Goal: Information Seeking & Learning: Learn about a topic

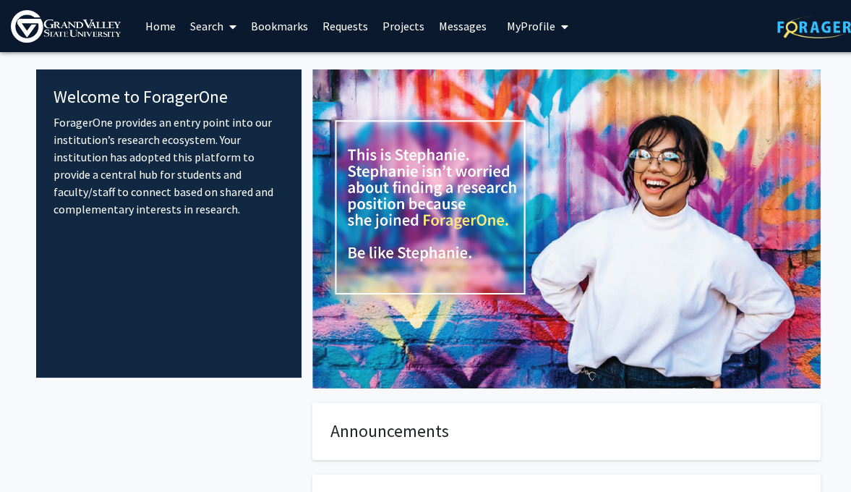
click at [205, 28] on link "Search" at bounding box center [213, 26] width 61 height 51
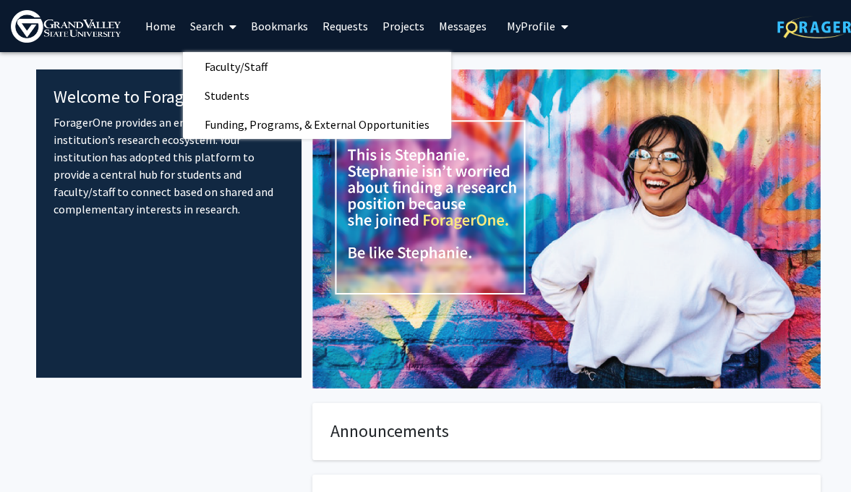
click at [153, 25] on link "Home" at bounding box center [160, 26] width 45 height 51
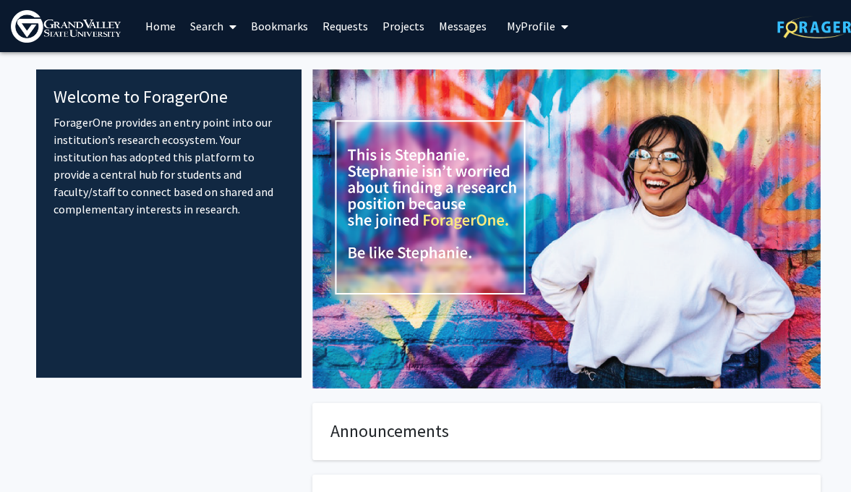
click at [153, 25] on link "Home" at bounding box center [160, 26] width 45 height 51
click at [548, 26] on span "My Profile" at bounding box center [531, 26] width 48 height 14
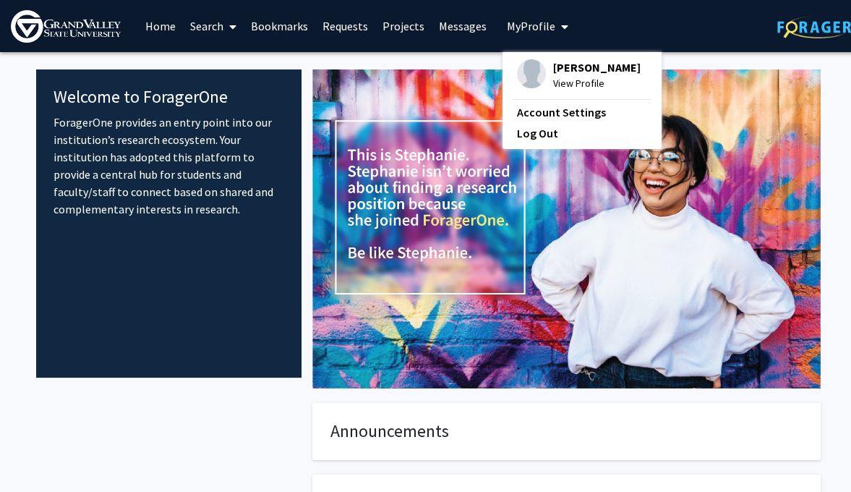
click at [287, 31] on link "Bookmarks" at bounding box center [280, 26] width 72 height 51
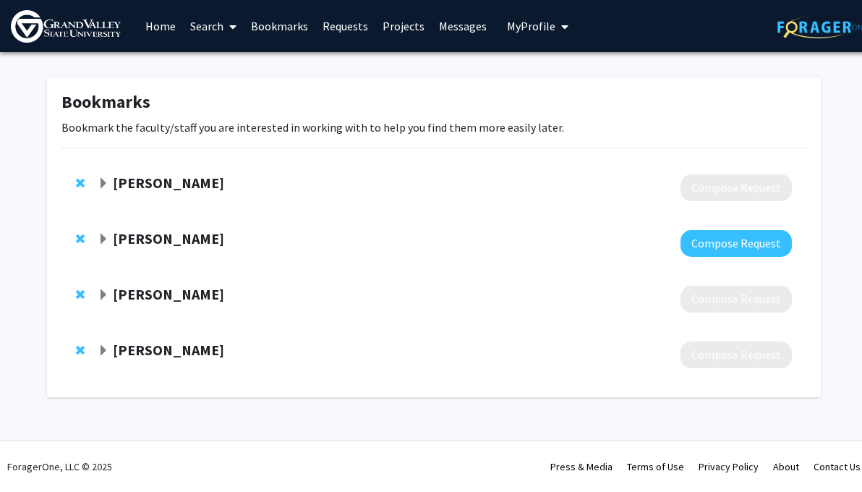
click at [223, 33] on span at bounding box center [229, 26] width 13 height 51
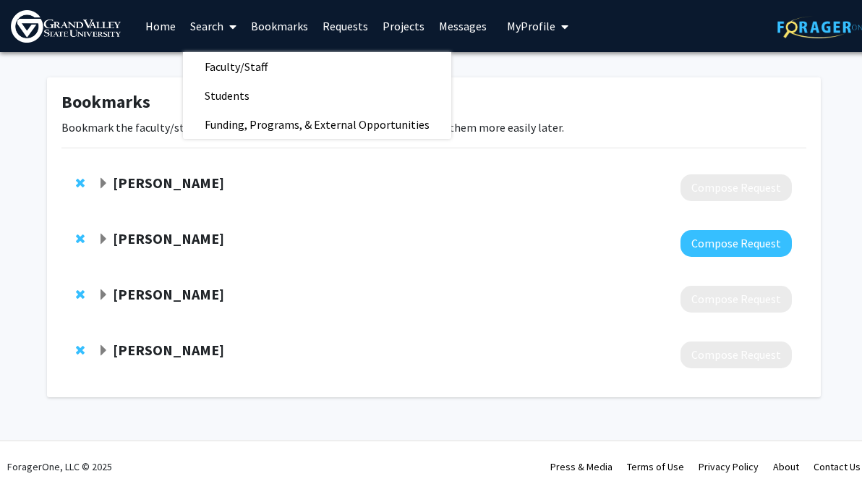
click at [140, 119] on p "Bookmark the faculty/staff you are interested in working with to help you find …" at bounding box center [433, 127] width 745 height 17
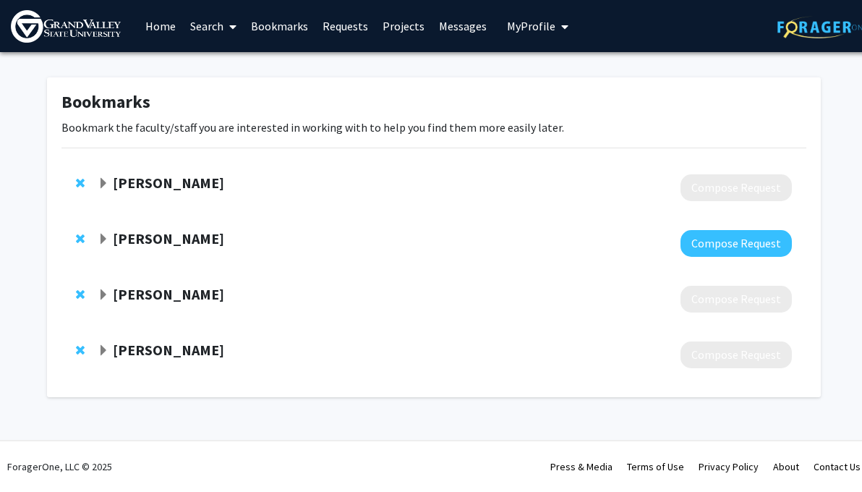
click at [153, 190] on strong "[PERSON_NAME]" at bounding box center [168, 183] width 111 height 18
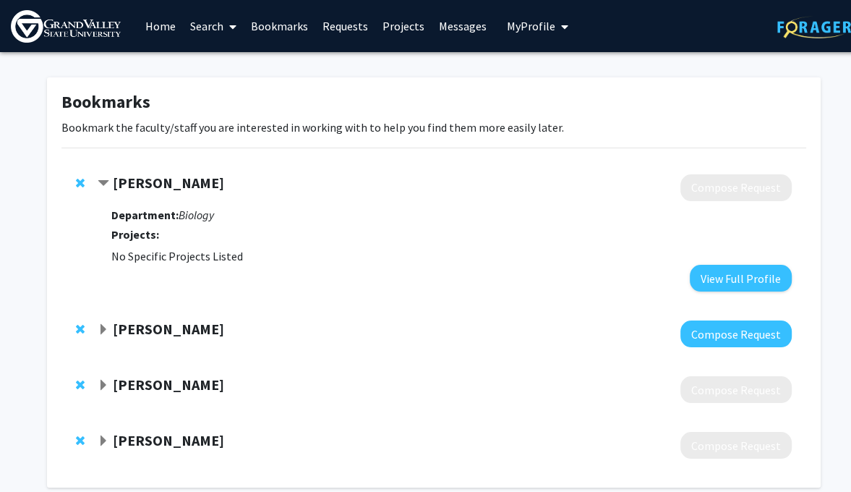
click at [153, 190] on strong "[PERSON_NAME]" at bounding box center [168, 183] width 111 height 18
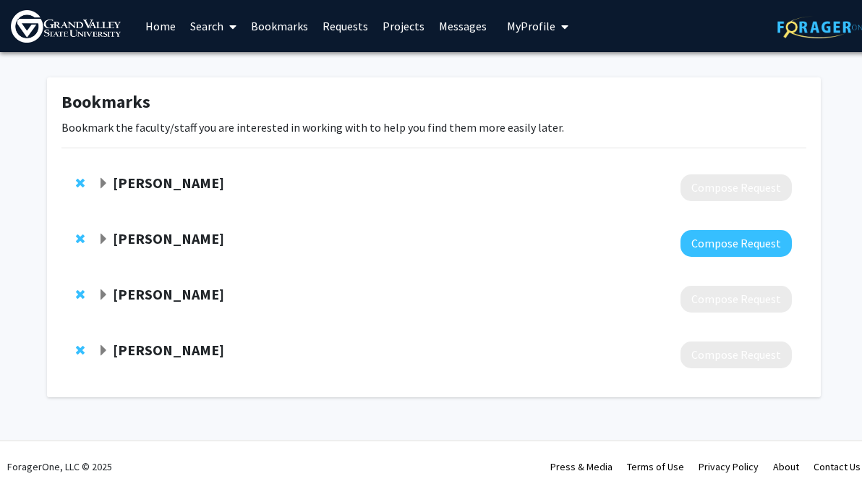
click at [210, 33] on link "Search" at bounding box center [213, 26] width 61 height 51
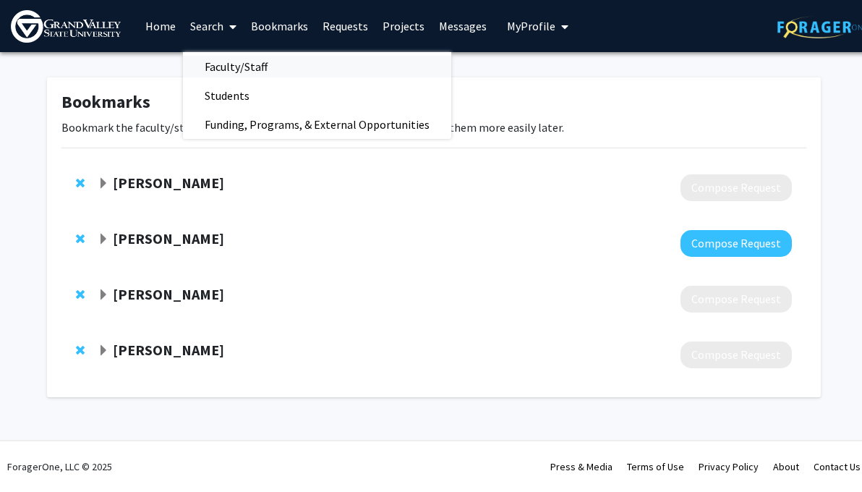
click at [264, 72] on span "Faculty/Staff" at bounding box center [236, 66] width 106 height 29
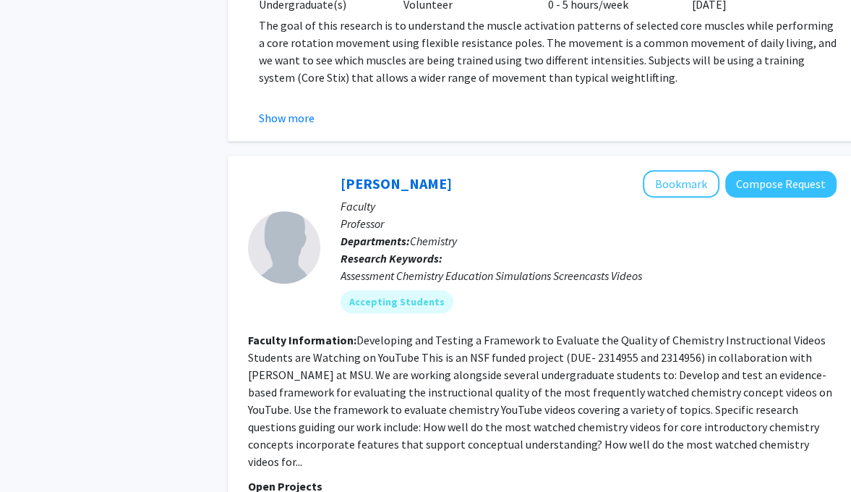
scroll to position [865, 0]
click at [662, 155] on div "[PERSON_NAME] Bookmark Compose Request Faculty Professor Departments: Chemistry…" at bounding box center [542, 435] width 629 height 561
click at [678, 171] on button "Bookmark" at bounding box center [681, 183] width 77 height 27
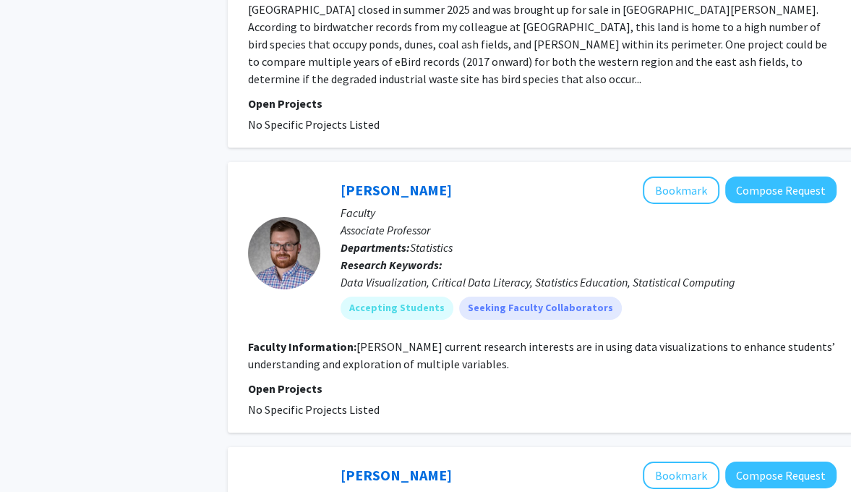
scroll to position [4149, 0]
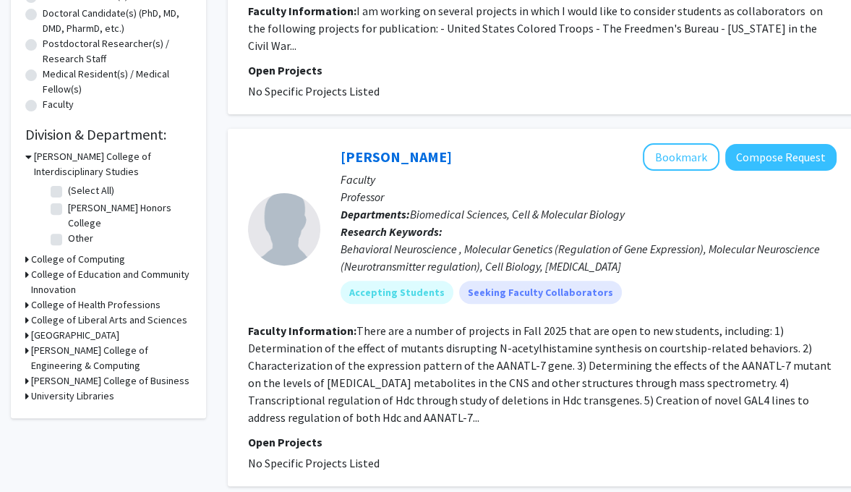
scroll to position [343, 0]
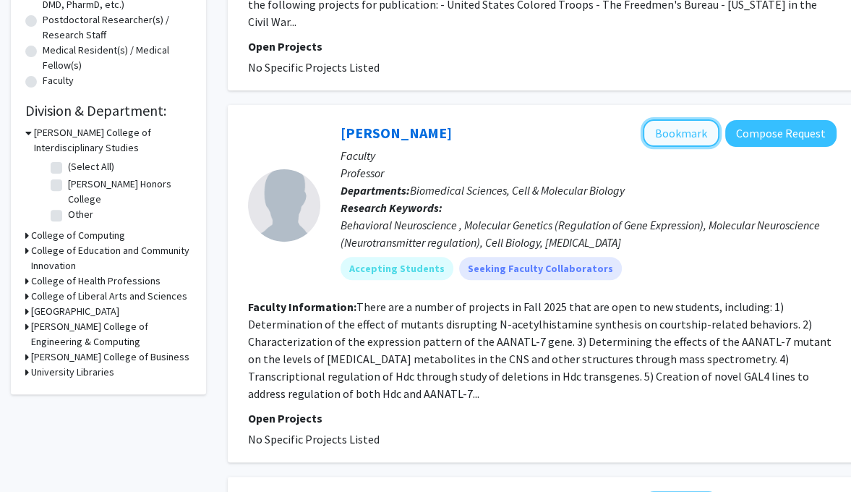
click at [681, 119] on button "Bookmark" at bounding box center [681, 132] width 77 height 27
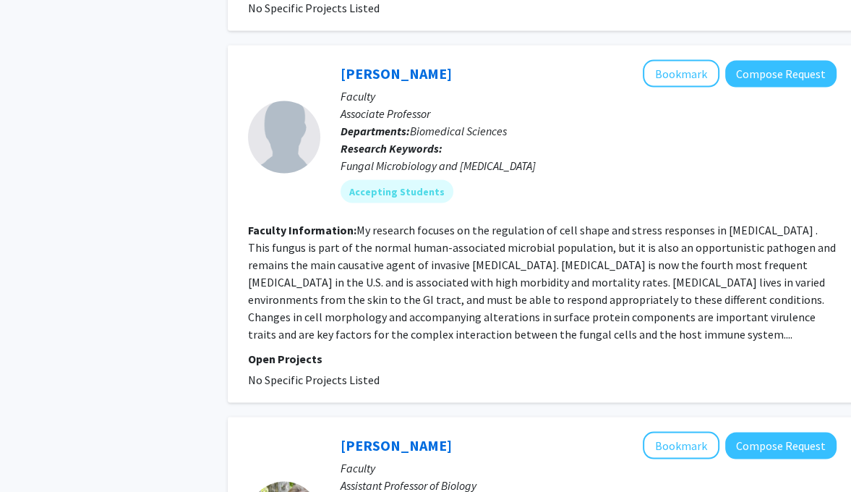
scroll to position [2148, 0]
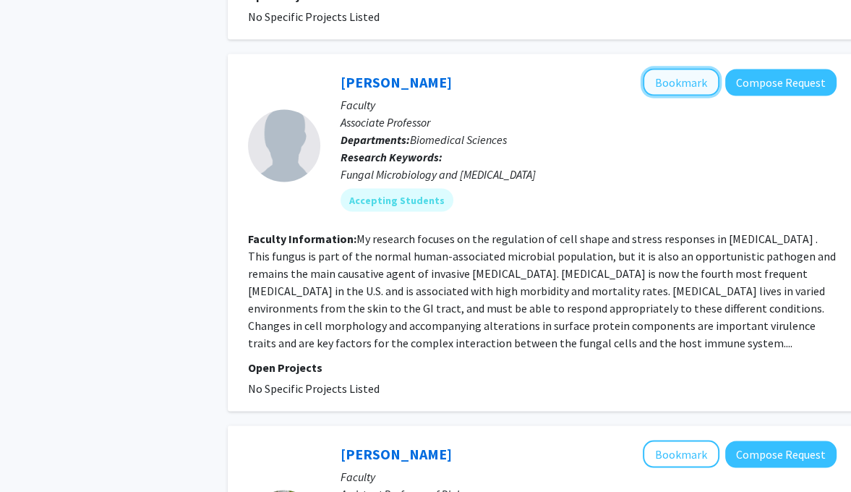
click at [700, 69] on button "Bookmark" at bounding box center [681, 82] width 77 height 27
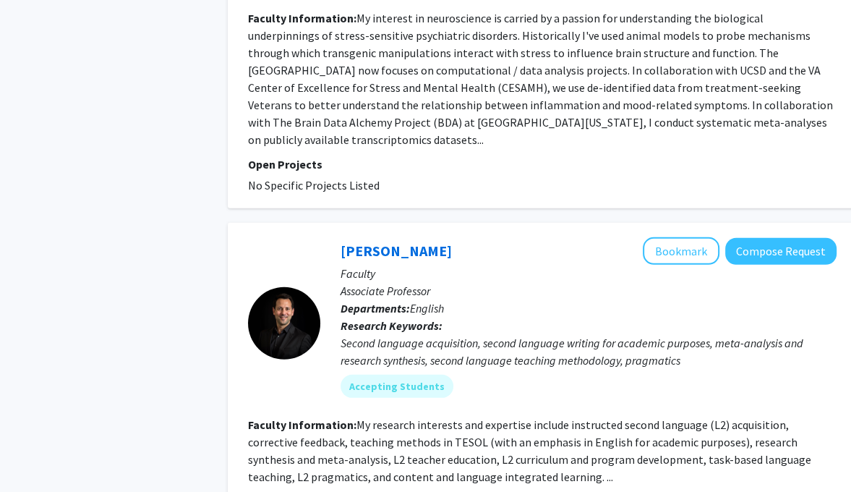
scroll to position [3285, 0]
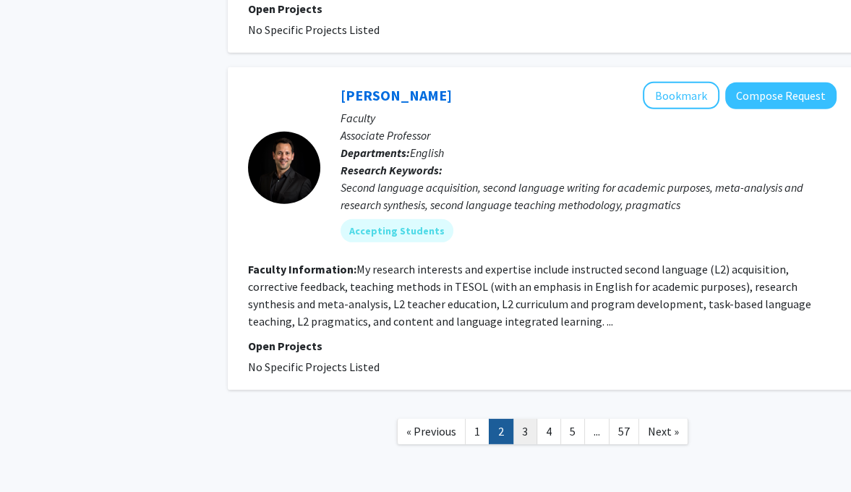
click at [523, 419] on link "3" at bounding box center [525, 431] width 25 height 25
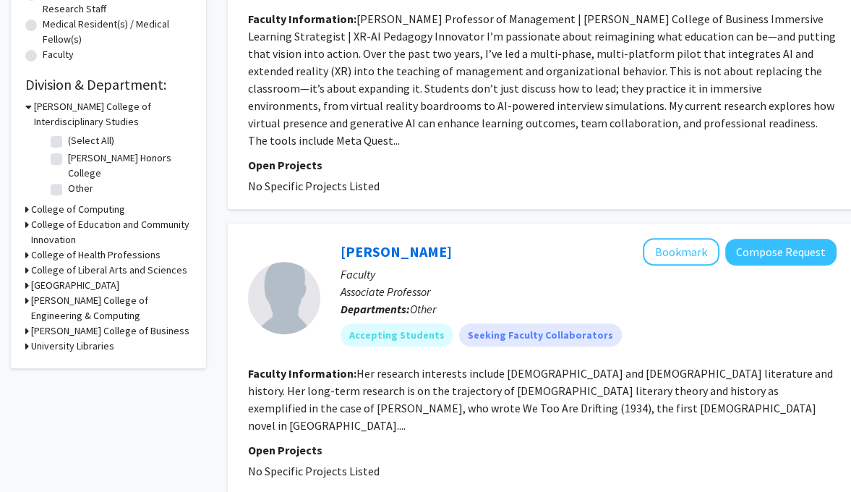
scroll to position [370, 0]
click at [79, 109] on h3 "[PERSON_NAME] College of Interdisciplinary Studies" at bounding box center [113, 113] width 158 height 30
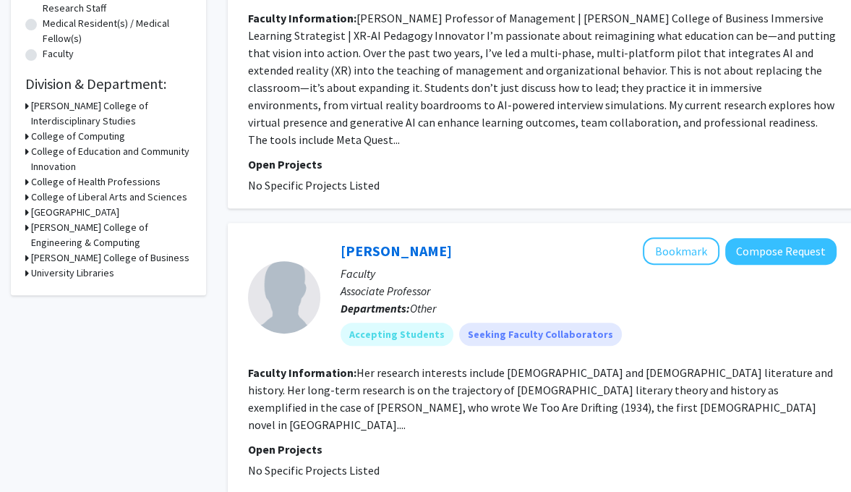
click at [92, 181] on h3 "College of Health Professions" at bounding box center [95, 181] width 129 height 15
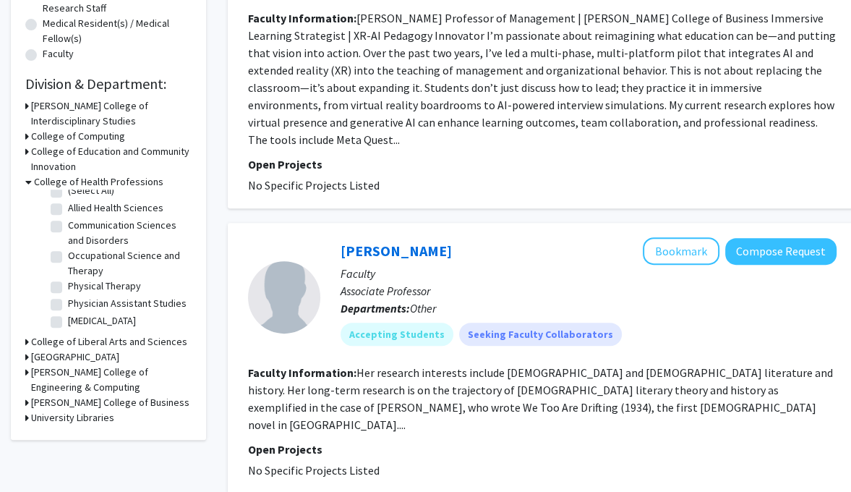
scroll to position [23, 0]
click at [102, 184] on h3 "College of Health Professions" at bounding box center [98, 181] width 129 height 15
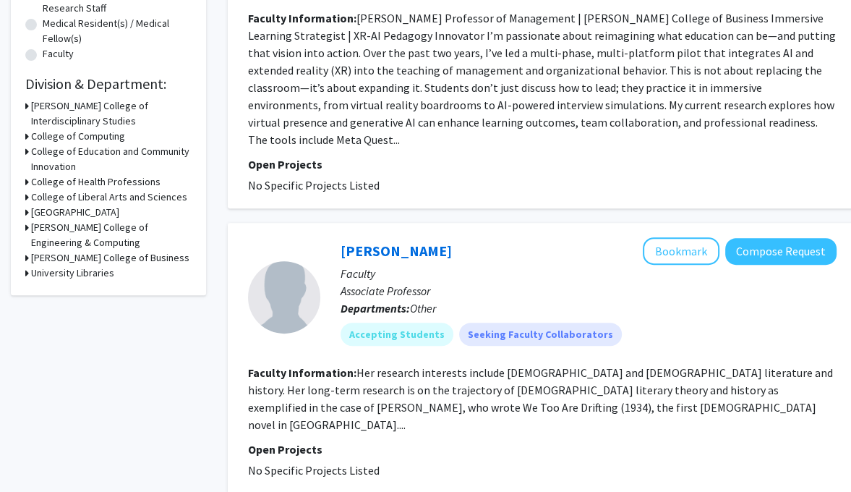
click at [173, 198] on h3 "College of Liberal Arts and Sciences" at bounding box center [109, 196] width 156 height 15
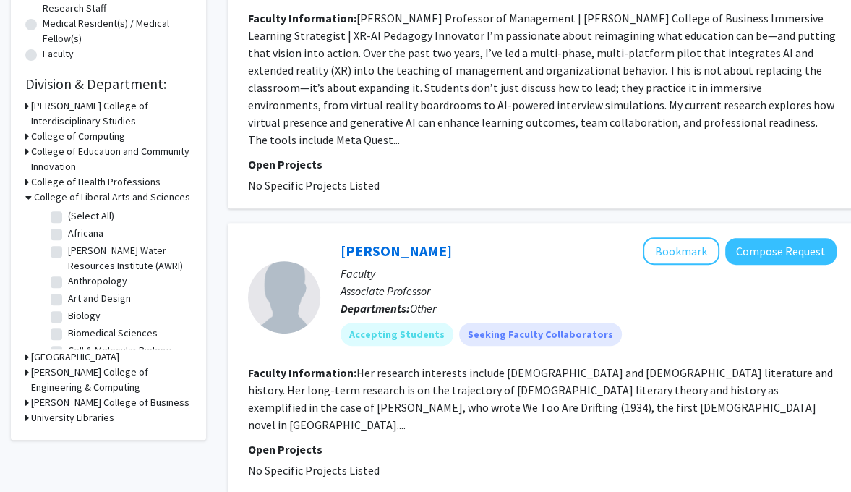
scroll to position [3, 0]
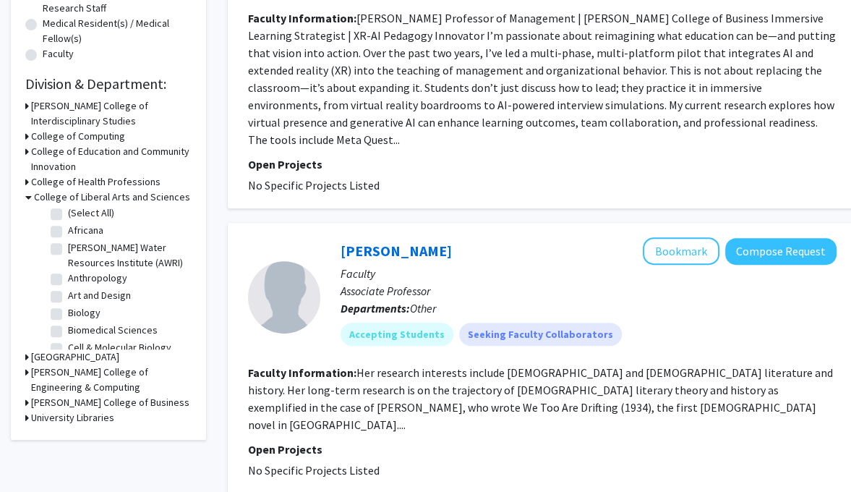
click at [68, 315] on label "Biology" at bounding box center [84, 312] width 33 height 15
click at [68, 315] on input "Biology" at bounding box center [72, 309] width 9 height 9
checkbox input "true"
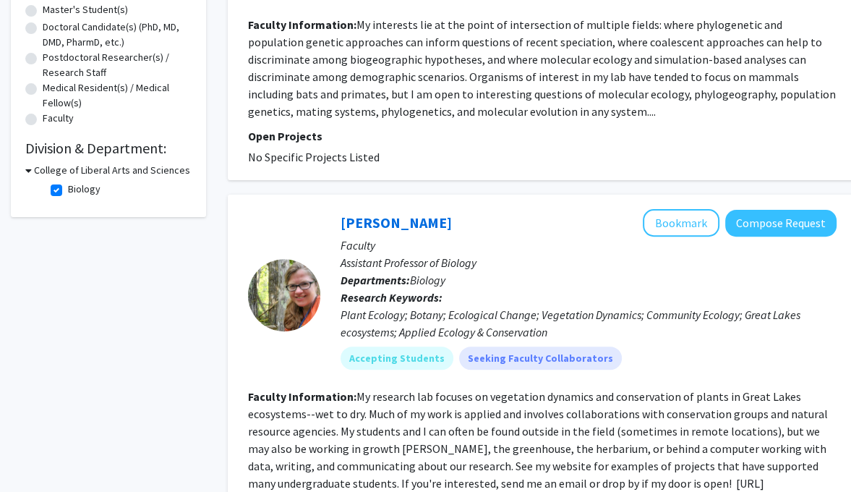
scroll to position [307, 0]
click at [84, 173] on h3 "College of Liberal Arts and Sciences" at bounding box center [112, 169] width 156 height 15
click at [84, 173] on h3 "College of Liberal Arts and Sciences" at bounding box center [109, 169] width 156 height 15
click at [87, 184] on label "Biology" at bounding box center [84, 188] width 33 height 15
click at [77, 184] on input "Biology" at bounding box center [72, 185] width 9 height 9
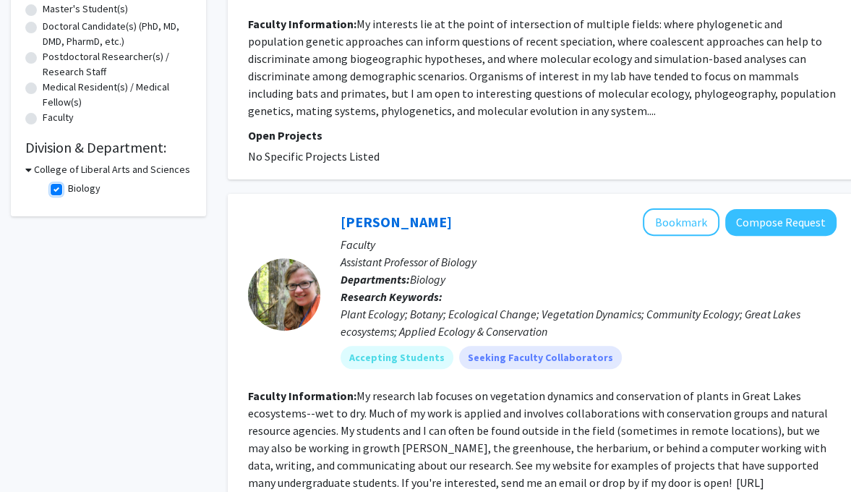
checkbox input "false"
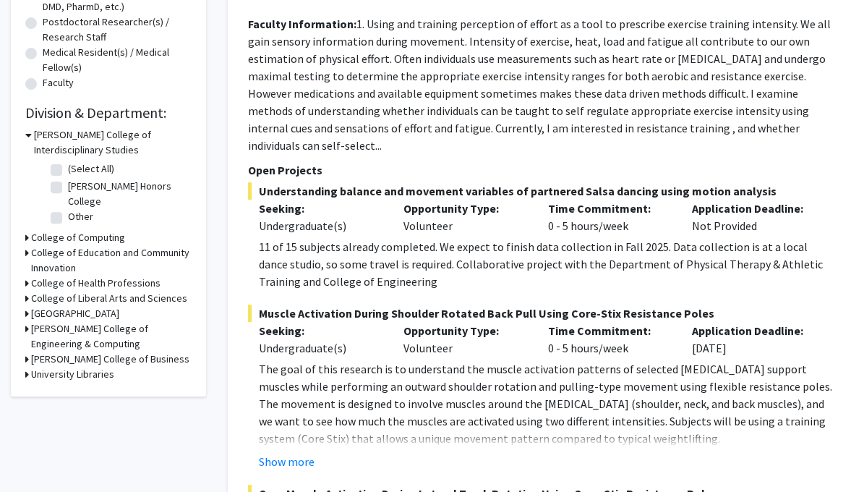
scroll to position [355, 0]
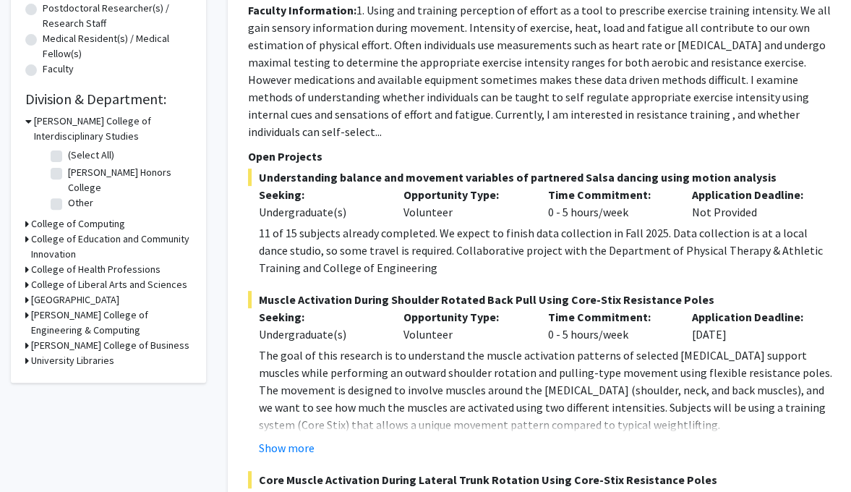
click at [81, 286] on h3 "College of Liberal Arts and Sciences" at bounding box center [109, 284] width 156 height 15
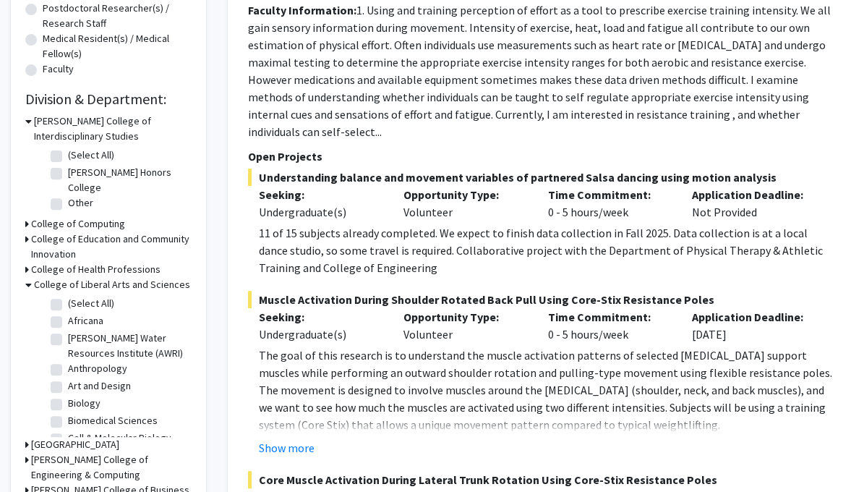
click at [81, 300] on label "(Select All)" at bounding box center [91, 303] width 46 height 15
click at [77, 300] on input "(Select All)" at bounding box center [72, 300] width 9 height 9
checkbox input "true"
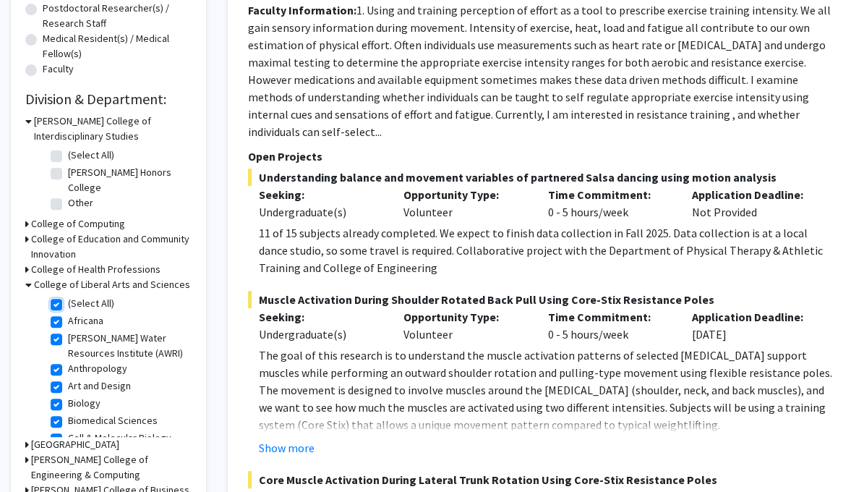
checkbox input "true"
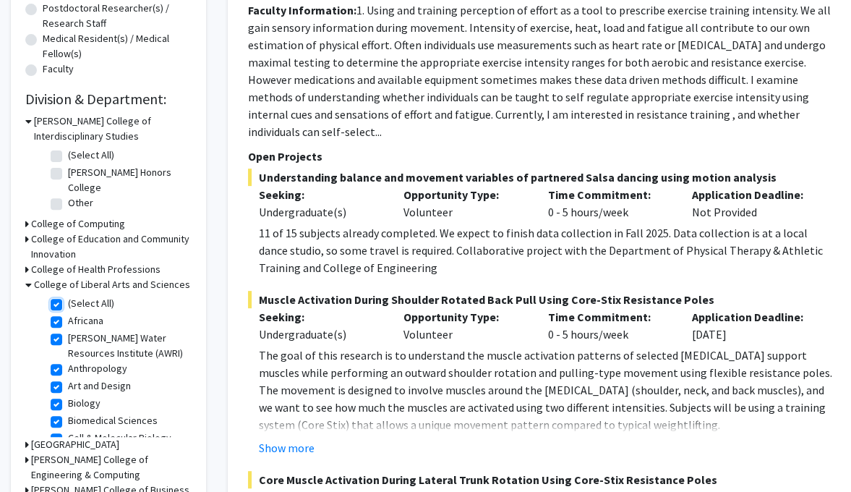
checkbox input "true"
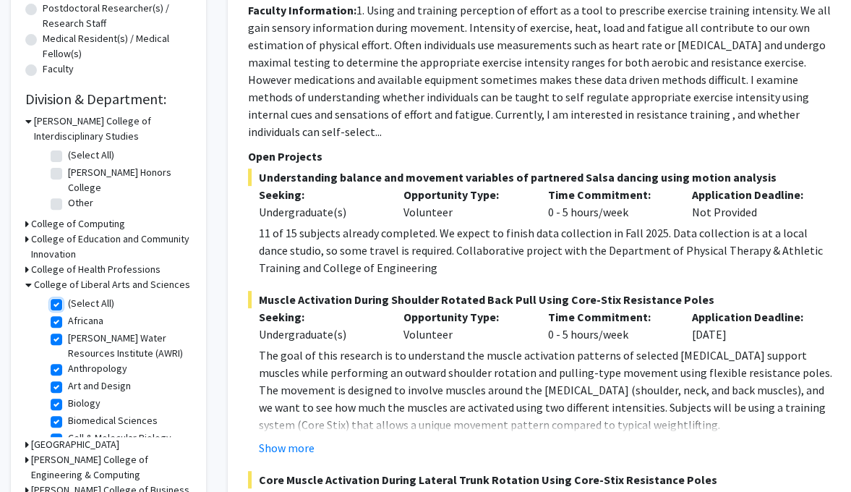
checkbox input "true"
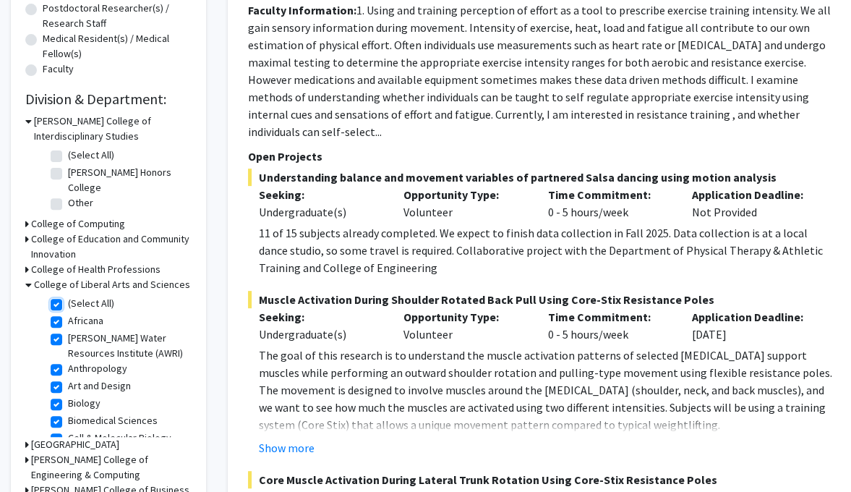
checkbox input "true"
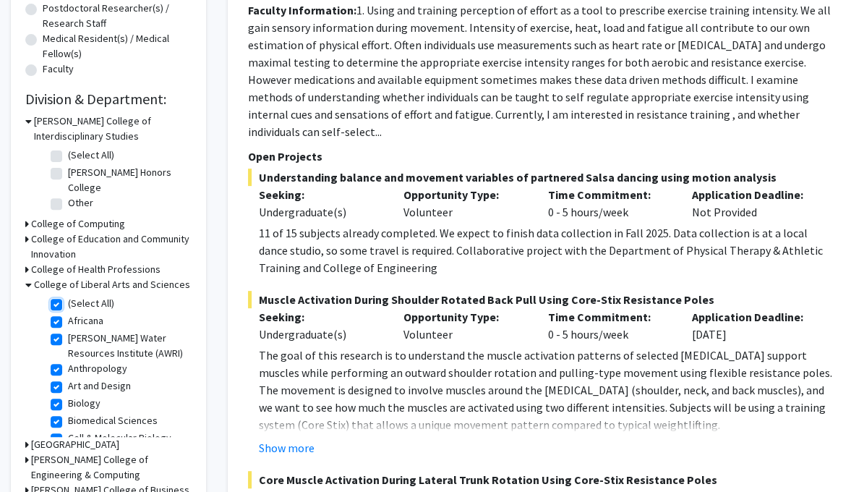
checkbox input "true"
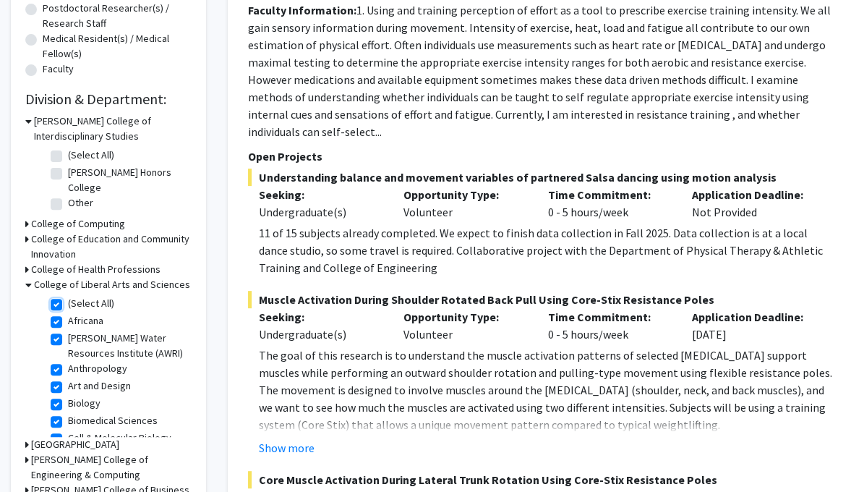
checkbox input "true"
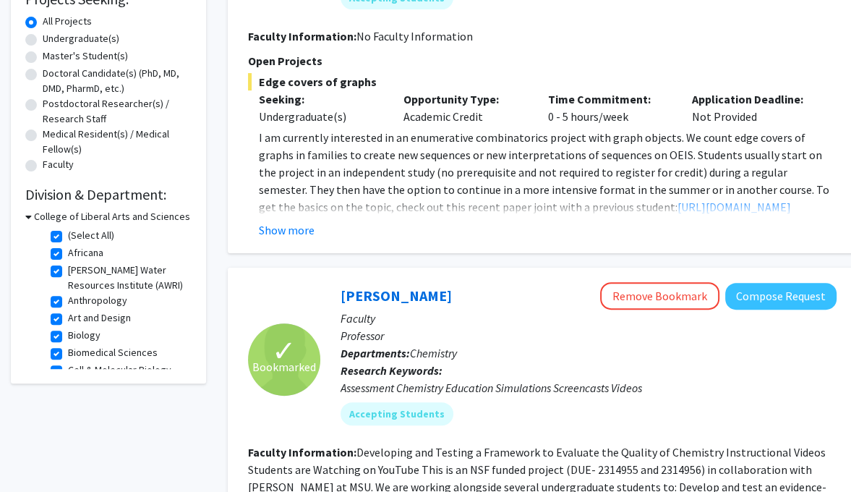
click at [68, 250] on label "Africana" at bounding box center [85, 252] width 35 height 15
click at [68, 250] on input "Africana" at bounding box center [72, 249] width 9 height 9
checkbox input "false"
checkbox input "true"
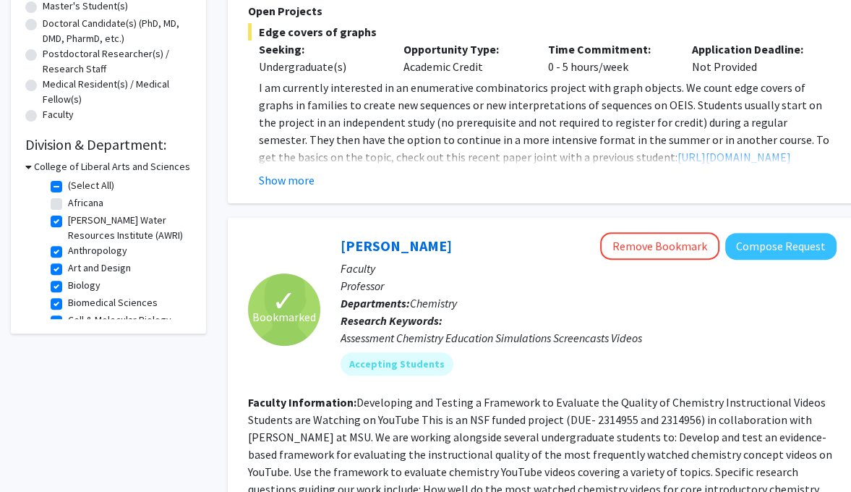
scroll to position [311, 0]
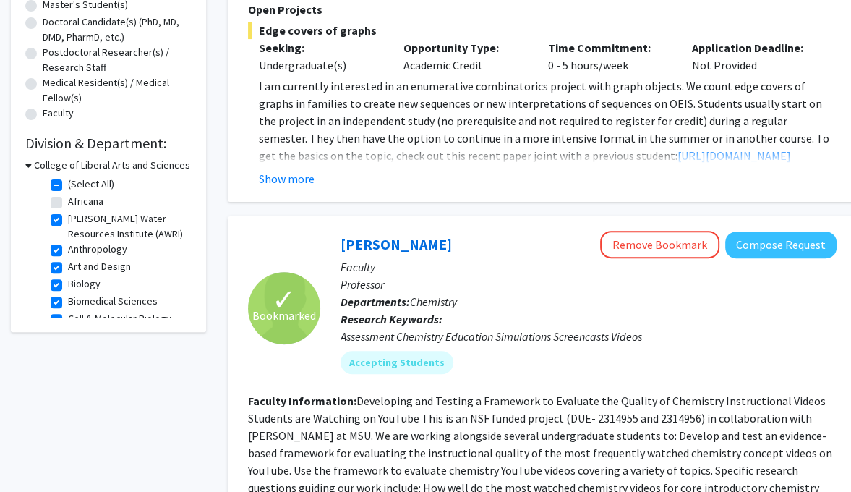
click at [68, 225] on label "[PERSON_NAME] Water Resources Institute (AWRI)" at bounding box center [128, 226] width 120 height 30
click at [68, 221] on input "[PERSON_NAME] Water Resources Institute (AWRI)" at bounding box center [72, 215] width 9 height 9
checkbox input "false"
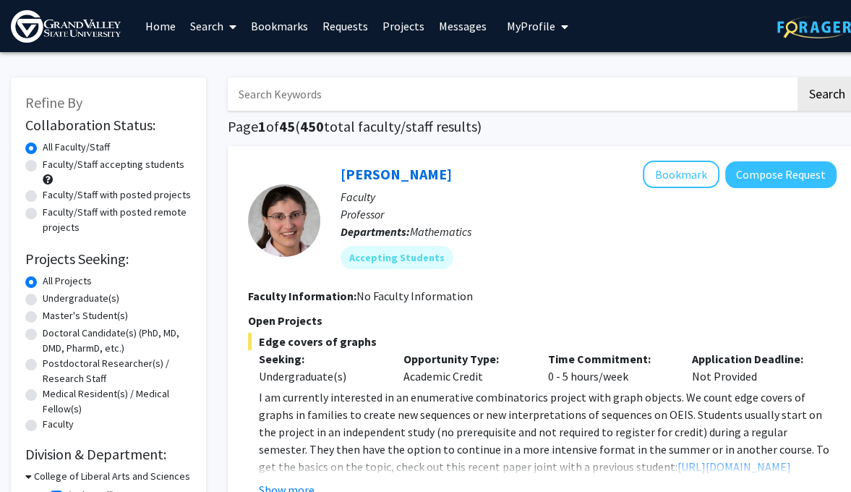
scroll to position [380, 0]
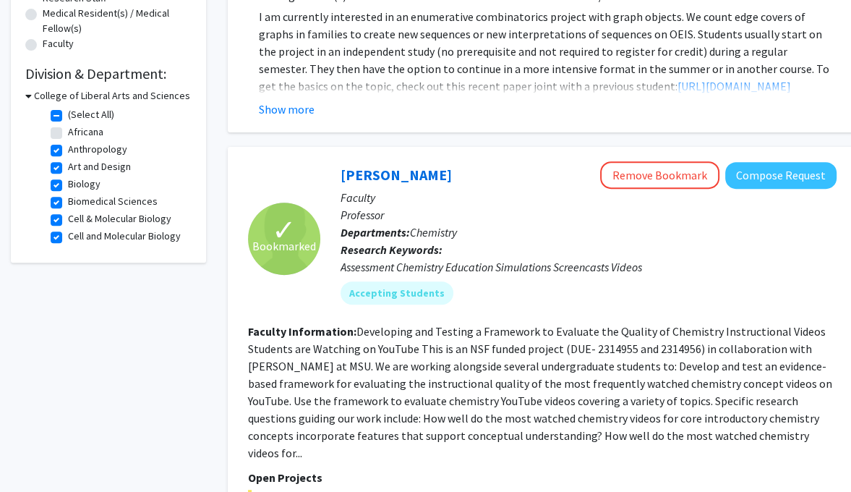
click at [68, 153] on label "Anthropology" at bounding box center [97, 149] width 59 height 15
click at [68, 151] on input "Anthropology" at bounding box center [72, 146] width 9 height 9
checkbox input "false"
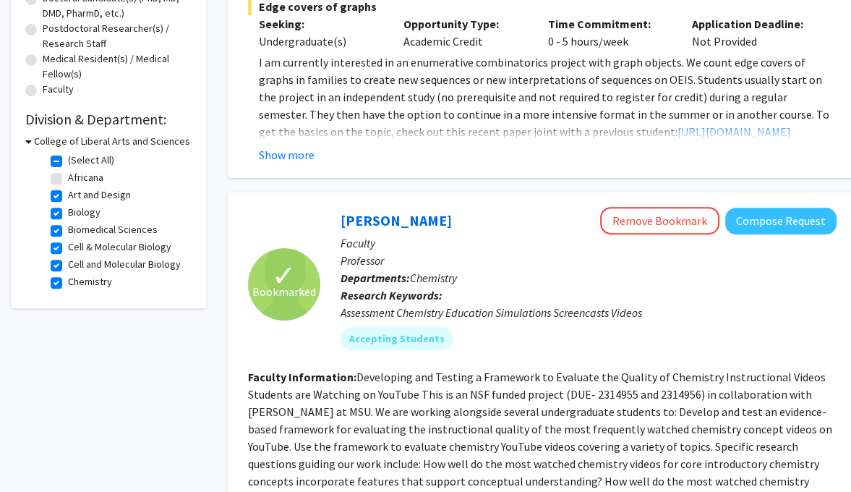
scroll to position [335, 0]
click at [68, 198] on label "Art and Design" at bounding box center [99, 194] width 63 height 15
click at [68, 196] on input "Art and Design" at bounding box center [72, 191] width 9 height 9
checkbox input "false"
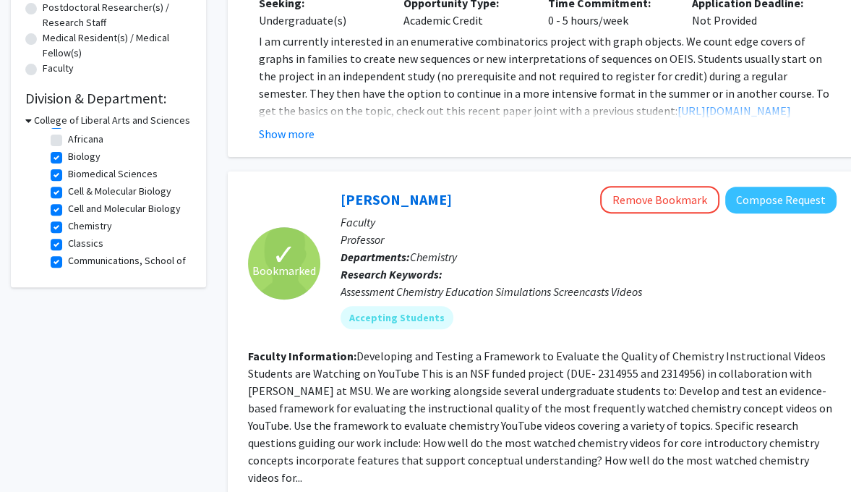
scroll to position [27, 0]
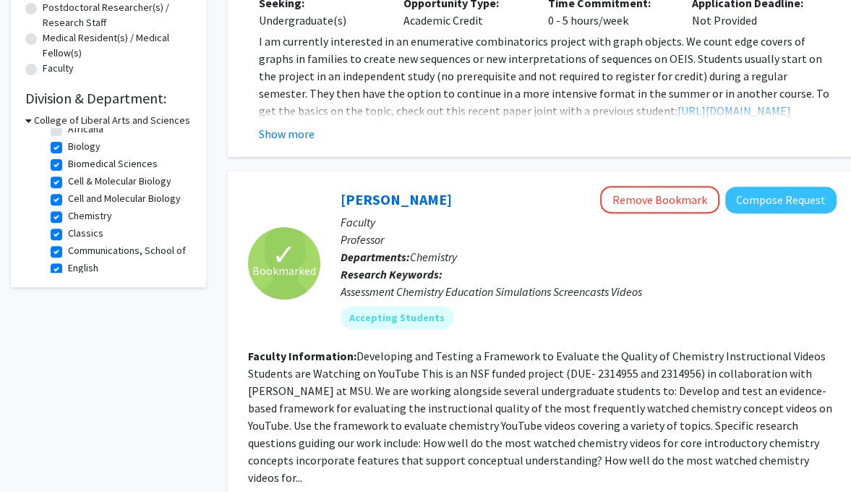
click at [68, 241] on label "Classics" at bounding box center [85, 233] width 35 height 15
click at [68, 235] on input "Classics" at bounding box center [72, 230] width 9 height 9
checkbox input "false"
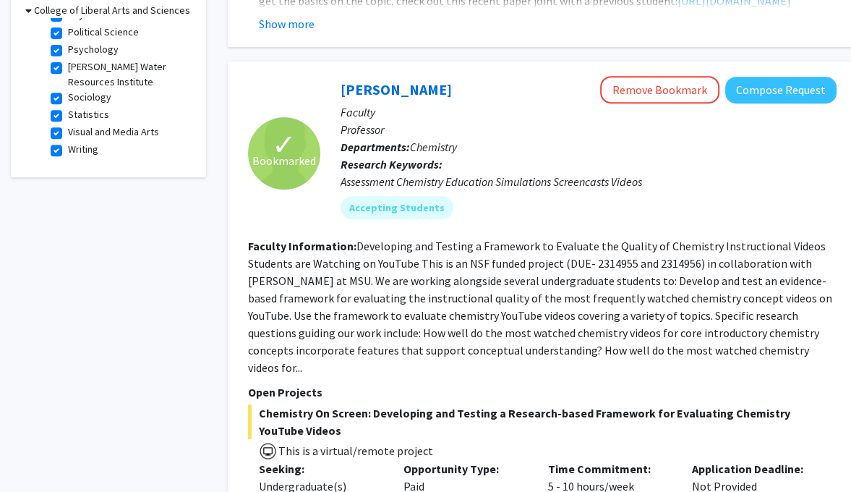
scroll to position [467, 0]
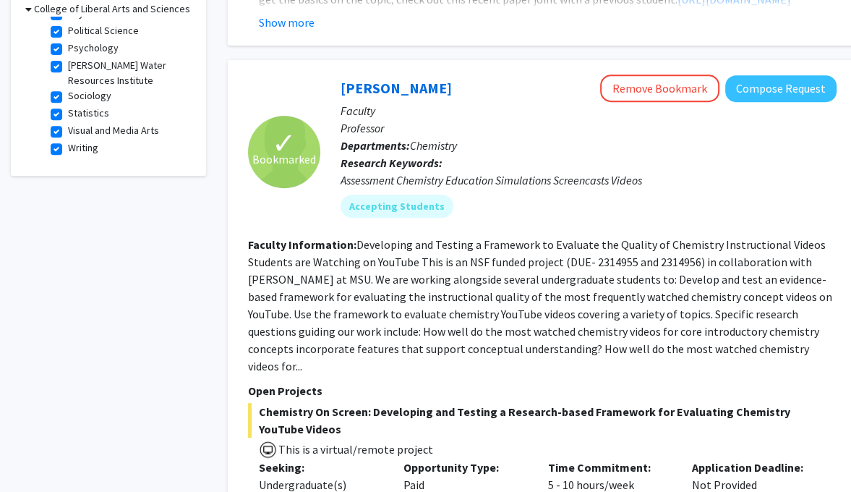
click at [68, 144] on label "Writing" at bounding box center [83, 147] width 30 height 15
click at [68, 144] on input "Writing" at bounding box center [72, 144] width 9 height 9
checkbox input "false"
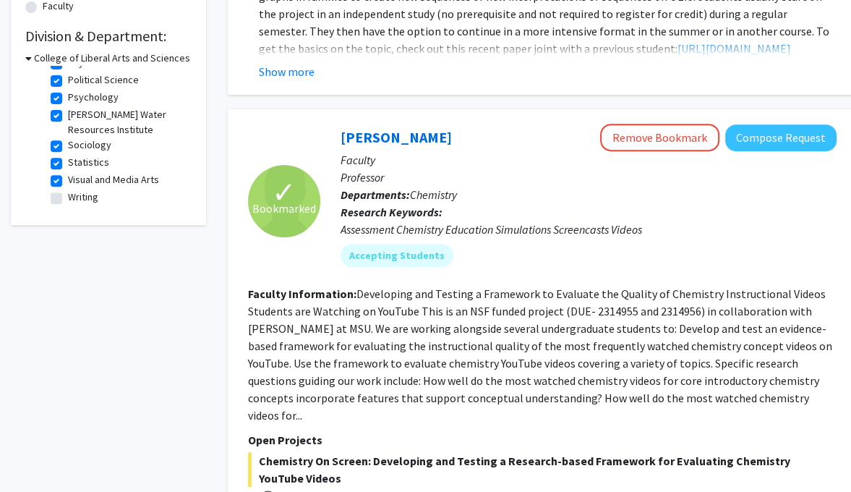
click at [68, 179] on label "Visual and Media Arts" at bounding box center [113, 179] width 91 height 15
click at [68, 179] on input "Visual and Media Arts" at bounding box center [72, 176] width 9 height 9
checkbox input "false"
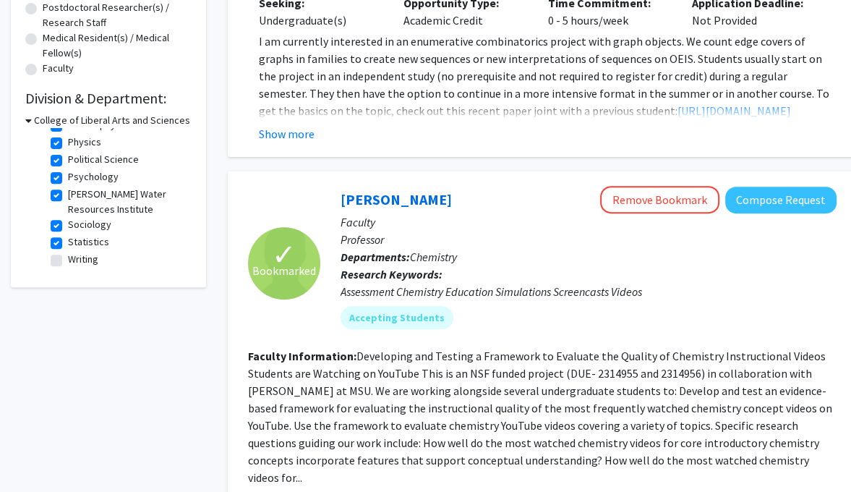
click at [70, 247] on label "Statistics" at bounding box center [88, 241] width 41 height 15
click at [70, 244] on input "Statistics" at bounding box center [72, 238] width 9 height 9
checkbox input "false"
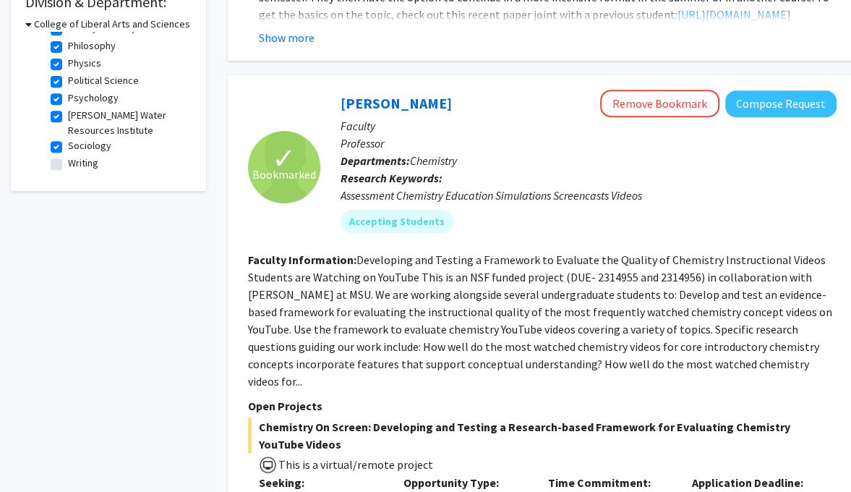
click at [93, 127] on label "[PERSON_NAME] Water Resources Institute" at bounding box center [128, 123] width 120 height 30
click at [77, 117] on input "[PERSON_NAME] Water Resources Institute" at bounding box center [72, 112] width 9 height 9
checkbox input "false"
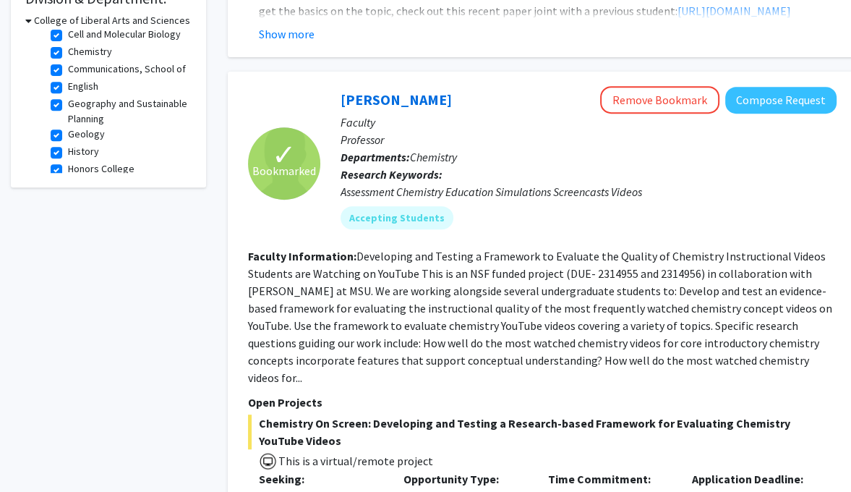
click at [90, 127] on label "Geography and Sustainable Planning" at bounding box center [128, 111] width 120 height 30
click at [77, 106] on input "Geography and Sustainable Planning" at bounding box center [72, 100] width 9 height 9
checkbox input "false"
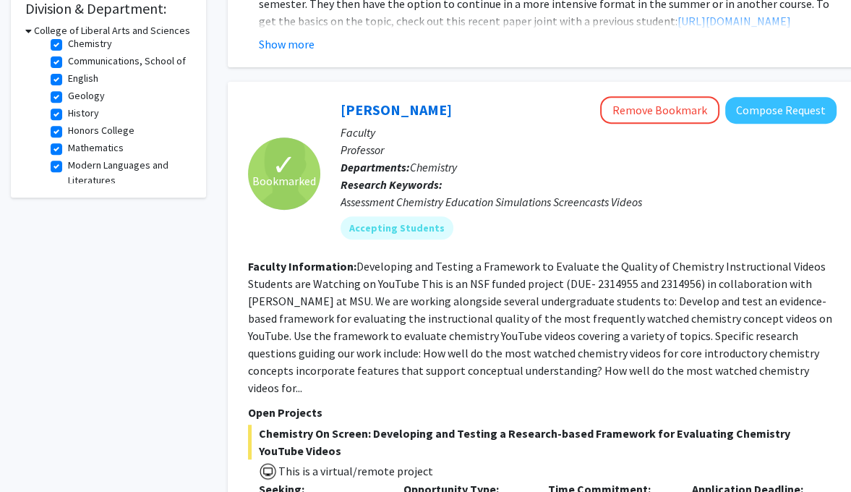
click at [75, 86] on label "English" at bounding box center [83, 78] width 30 height 15
click at [75, 80] on input "English" at bounding box center [72, 75] width 9 height 9
checkbox input "false"
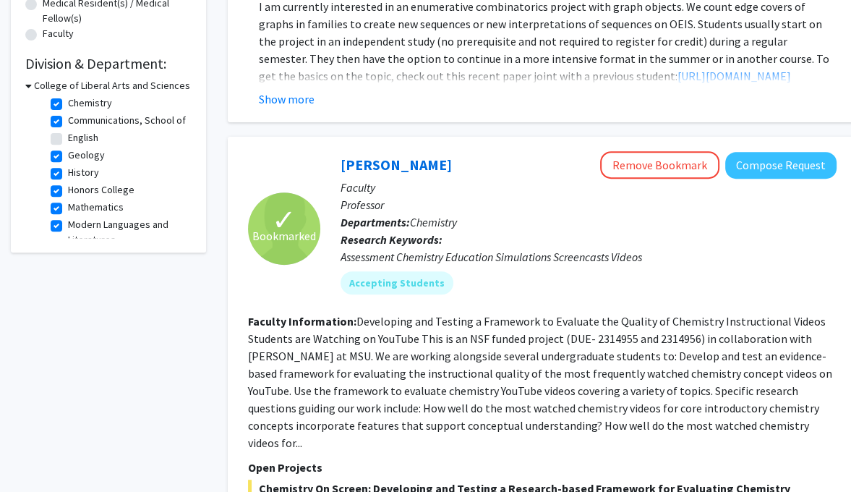
click at [87, 163] on label "Geology" at bounding box center [86, 154] width 37 height 15
click at [77, 157] on input "Geology" at bounding box center [72, 151] width 9 height 9
checkbox input "false"
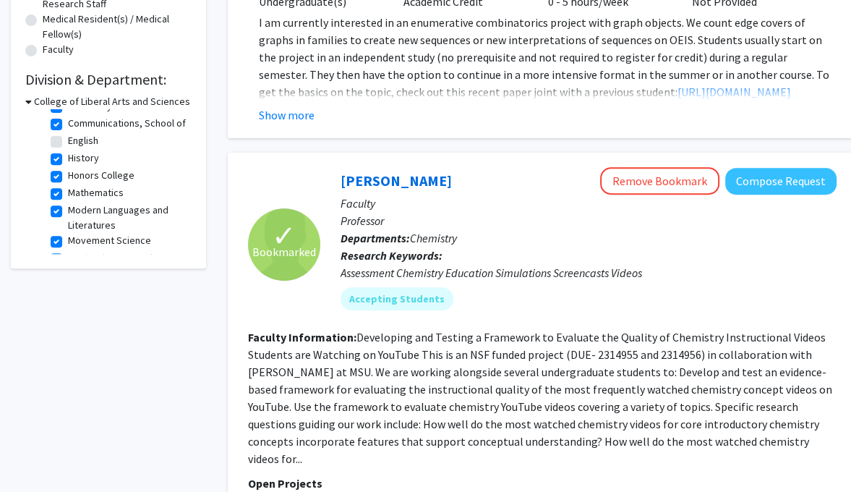
click at [87, 166] on label "History" at bounding box center [83, 157] width 31 height 15
click at [77, 160] on input "History" at bounding box center [72, 154] width 9 height 9
checkbox input "false"
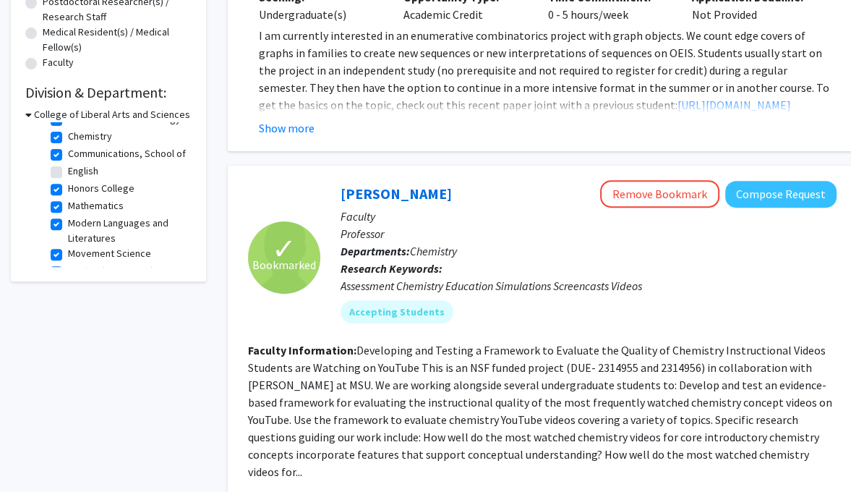
click at [90, 196] on label "Honors College" at bounding box center [101, 188] width 67 height 15
click at [77, 190] on input "Honors College" at bounding box center [72, 185] width 9 height 9
checkbox input "false"
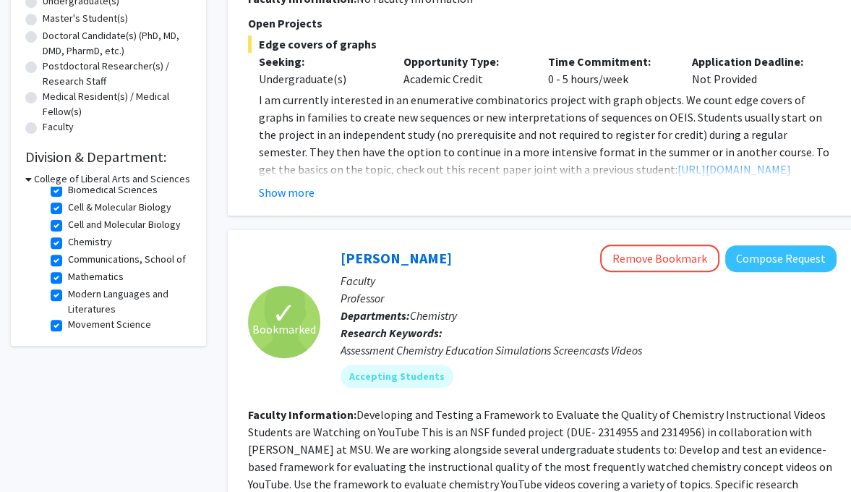
click at [101, 267] on label "Communications, School of" at bounding box center [127, 259] width 118 height 15
click at [77, 261] on input "Communications, School of" at bounding box center [72, 256] width 9 height 9
checkbox input "false"
checkbox input "true"
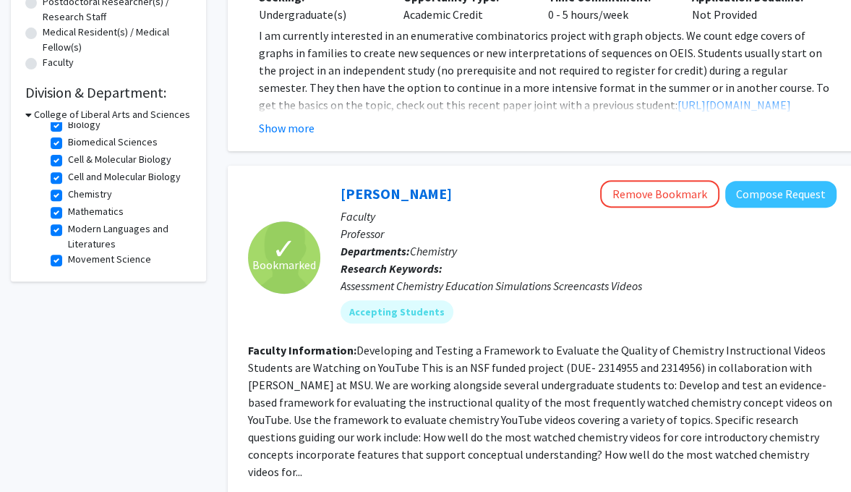
click at [113, 219] on label "Mathematics" at bounding box center [96, 211] width 56 height 15
click at [77, 213] on input "Mathematics" at bounding box center [72, 208] width 9 height 9
checkbox input "false"
checkbox input "true"
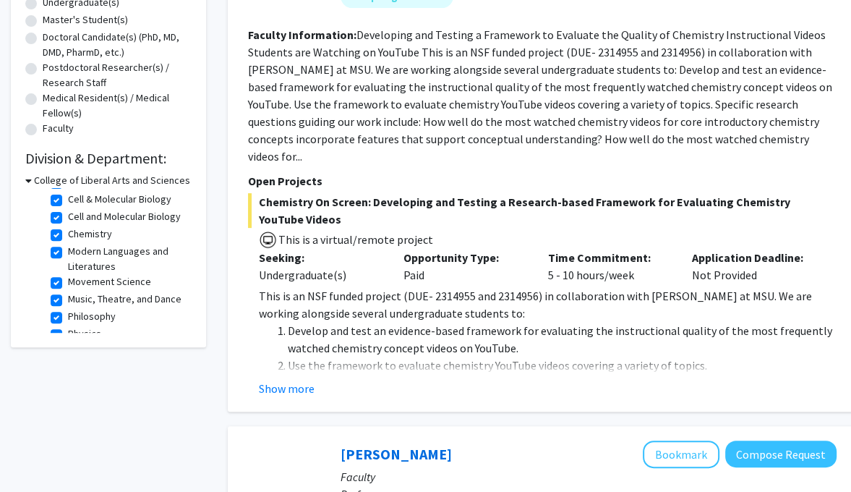
click at [110, 269] on label "Modern Languages and Literatures" at bounding box center [128, 259] width 120 height 30
click at [77, 253] on input "Modern Languages and Literatures" at bounding box center [72, 248] width 9 height 9
checkbox input "false"
checkbox input "true"
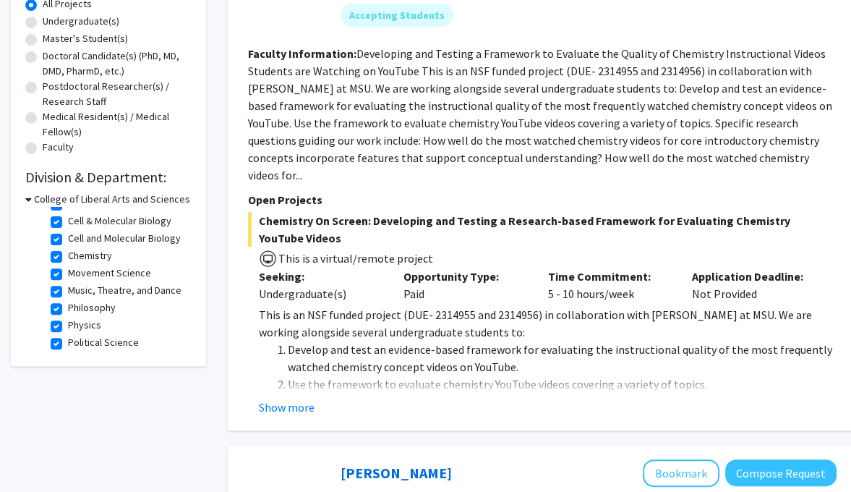
click at [113, 281] on label "Movement Science" at bounding box center [109, 272] width 83 height 15
click at [77, 275] on input "Movement Science" at bounding box center [72, 269] width 9 height 9
checkbox input "false"
checkbox input "true"
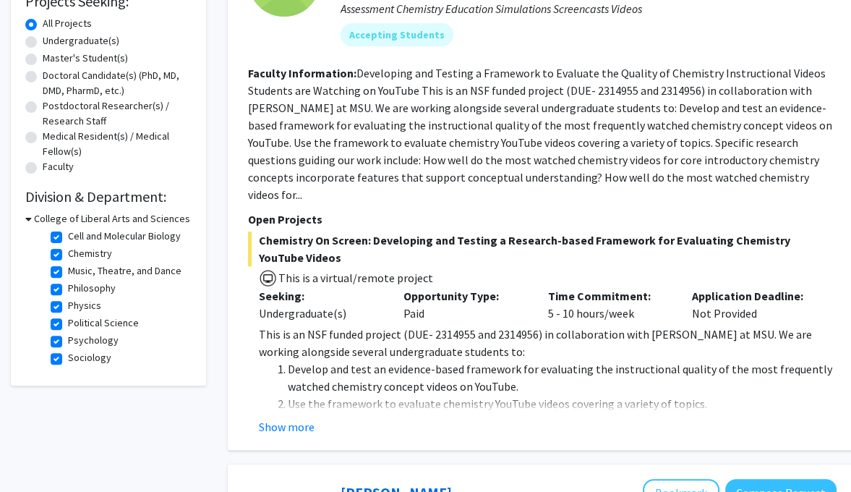
click at [92, 278] on label "Music, Theatre, and Dance" at bounding box center [125, 270] width 114 height 15
click at [77, 273] on input "Music, Theatre, and Dance" at bounding box center [72, 267] width 9 height 9
checkbox input "false"
checkbox input "true"
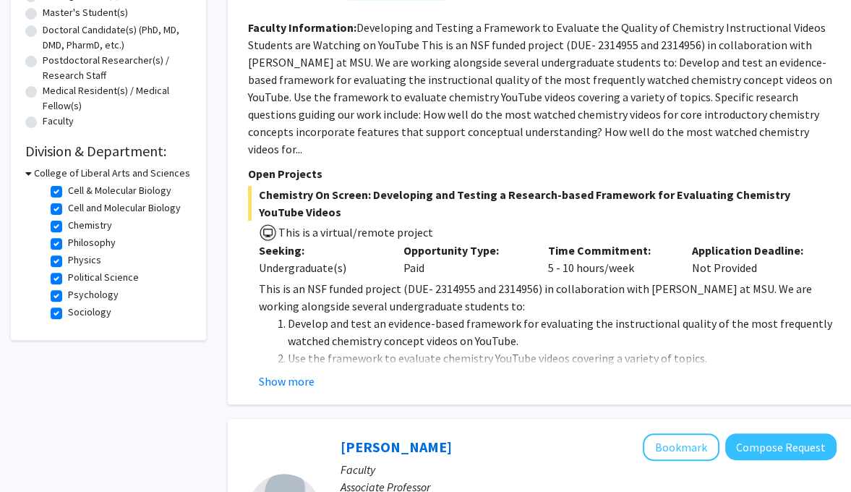
click at [84, 268] on fg-checkbox "Physics Physics" at bounding box center [119, 260] width 137 height 17
click at [68, 265] on label "Physics" at bounding box center [84, 259] width 33 height 15
click at [68, 262] on input "Physics" at bounding box center [72, 256] width 9 height 9
checkbox input "false"
checkbox input "true"
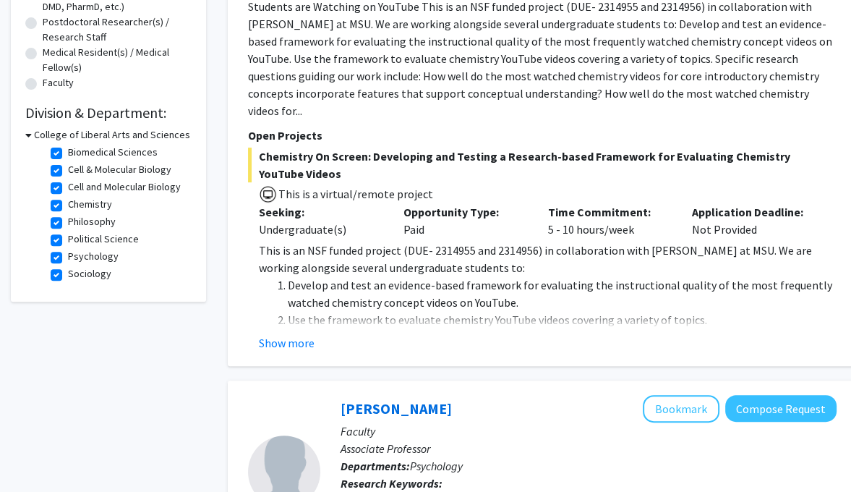
click at [68, 223] on label "Philosophy" at bounding box center [92, 221] width 48 height 15
click at [68, 223] on input "Philosophy" at bounding box center [72, 218] width 9 height 9
checkbox input "false"
checkbox input "true"
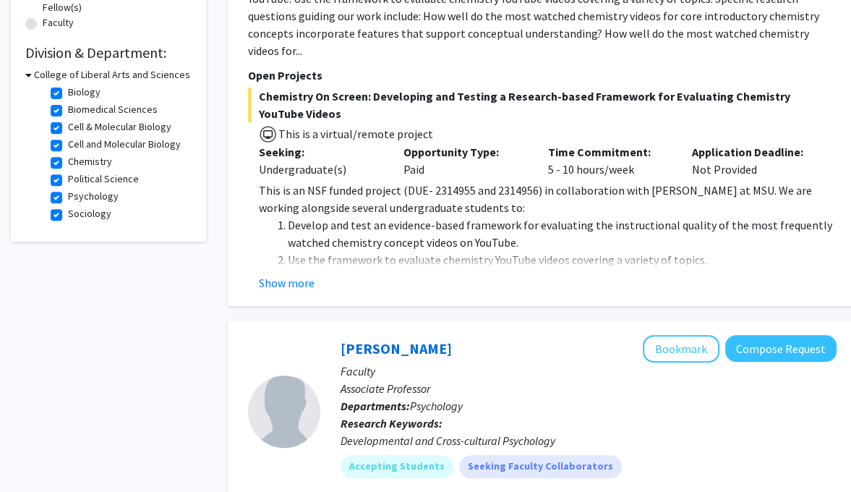
click at [68, 181] on label "Political Science" at bounding box center [103, 178] width 71 height 15
click at [68, 181] on input "Political Science" at bounding box center [72, 175] width 9 height 9
checkbox input "false"
checkbox input "true"
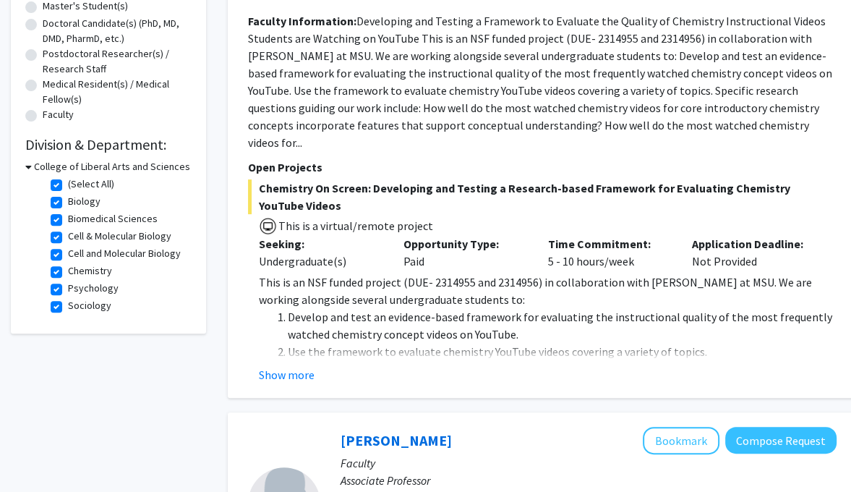
click at [65, 293] on fg-checkbox "Psychology Psychology" at bounding box center [119, 289] width 137 height 17
click at [68, 292] on label "Psychology" at bounding box center [93, 288] width 51 height 15
click at [68, 290] on input "Psychology" at bounding box center [72, 285] width 9 height 9
checkbox input "false"
checkbox input "true"
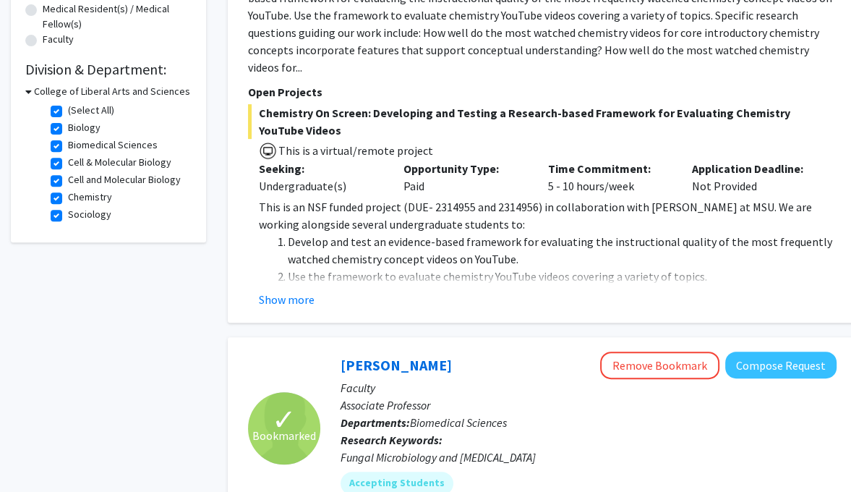
click at [68, 215] on label "Sociology" at bounding box center [89, 214] width 43 height 15
click at [68, 215] on input "Sociology" at bounding box center [72, 211] width 9 height 9
checkbox input "false"
checkbox input "true"
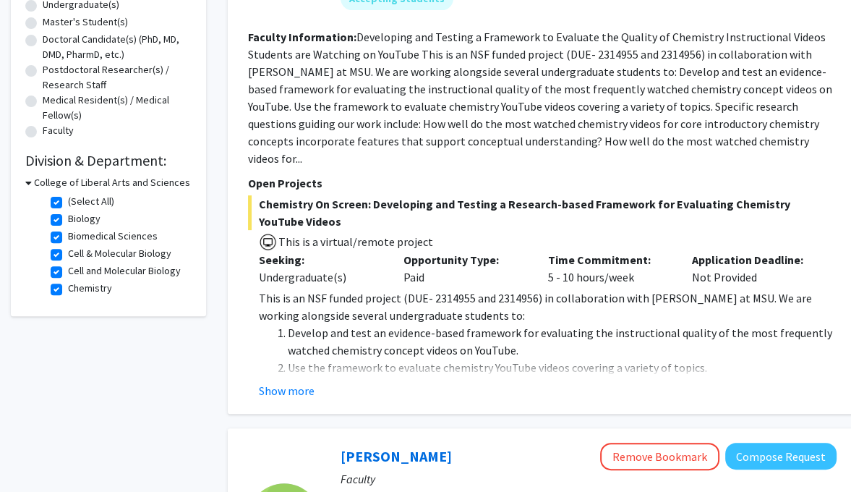
click at [86, 288] on label "Chemistry" at bounding box center [90, 288] width 44 height 15
click at [77, 288] on input "Chemistry" at bounding box center [72, 285] width 9 height 9
checkbox input "false"
checkbox input "true"
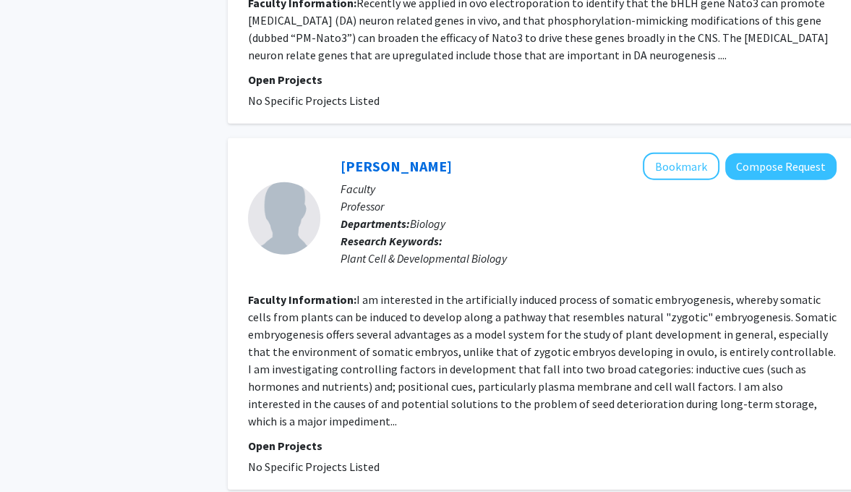
scroll to position [2869, 0]
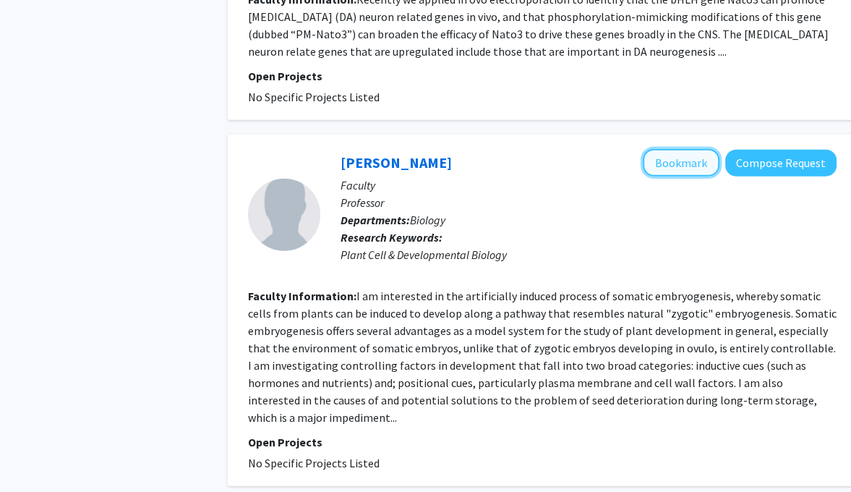
click at [671, 149] on button "Bookmark" at bounding box center [681, 162] width 77 height 27
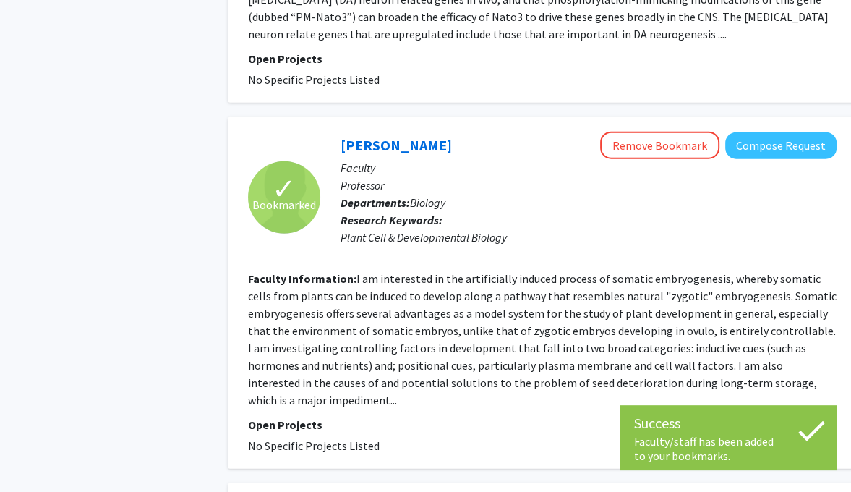
scroll to position [2886, 0]
click at [396, 136] on link "[PERSON_NAME]" at bounding box center [396, 145] width 111 height 18
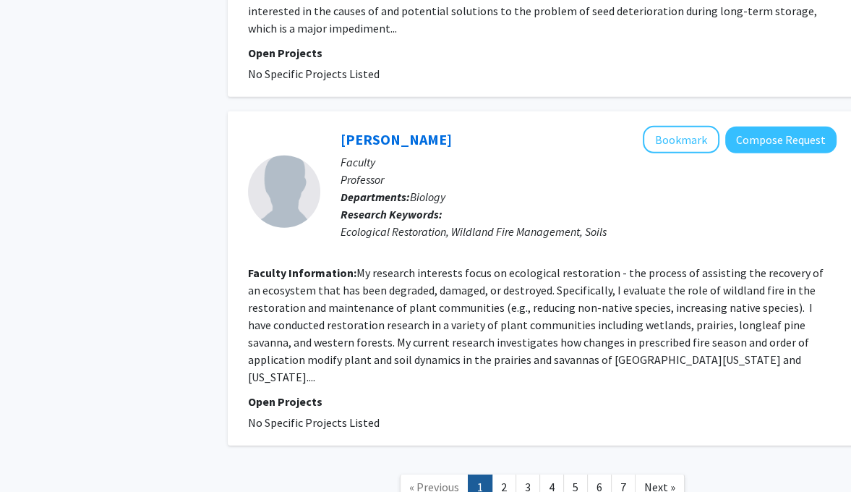
scroll to position [3296, 0]
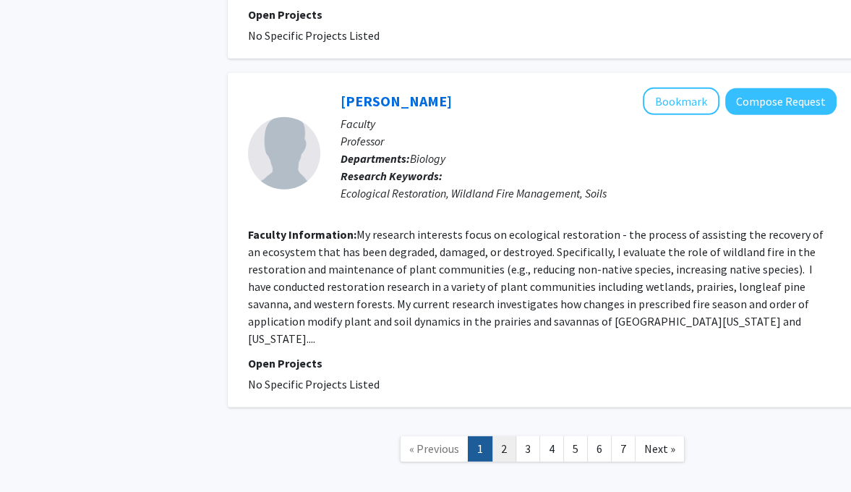
click at [506, 436] on link "2" at bounding box center [504, 448] width 25 height 25
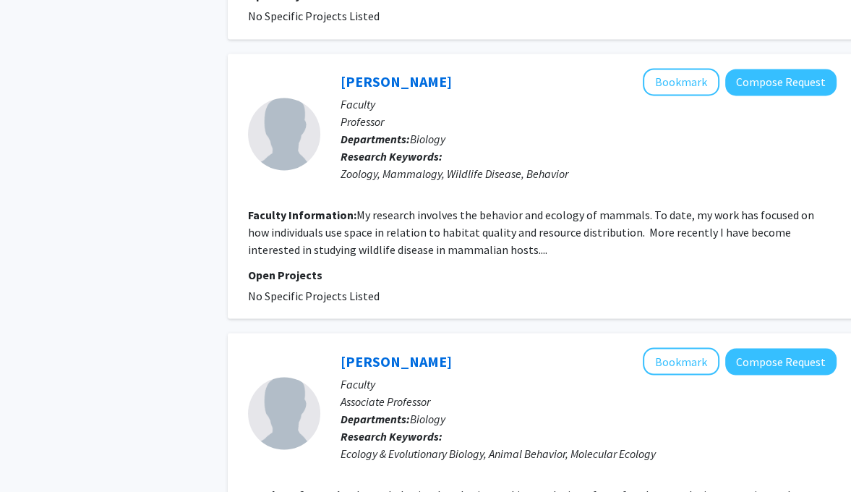
scroll to position [1854, 0]
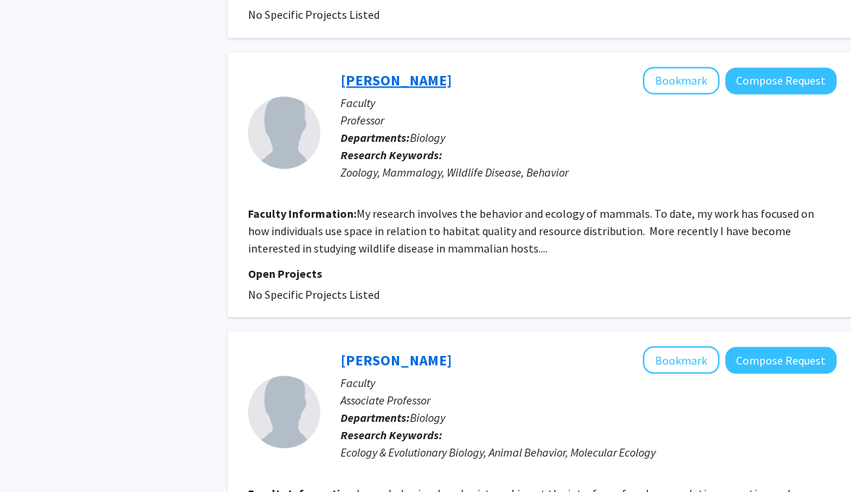
click at [416, 71] on link "[PERSON_NAME]" at bounding box center [396, 80] width 111 height 18
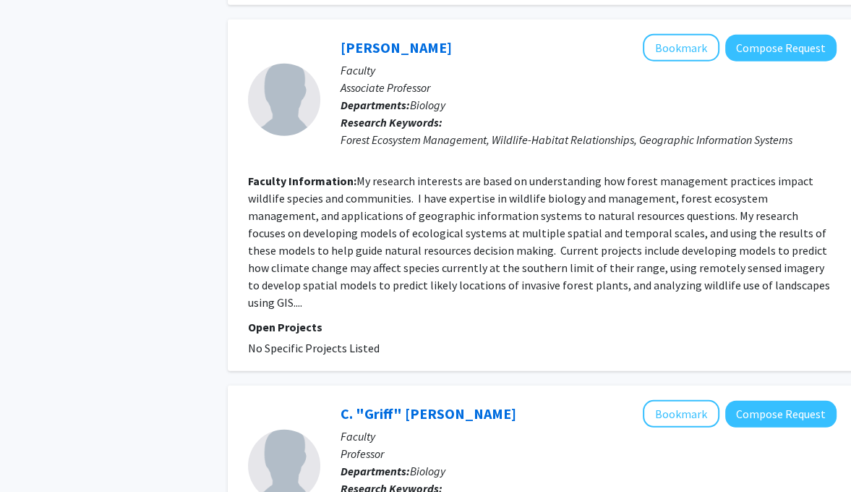
scroll to position [3123, 0]
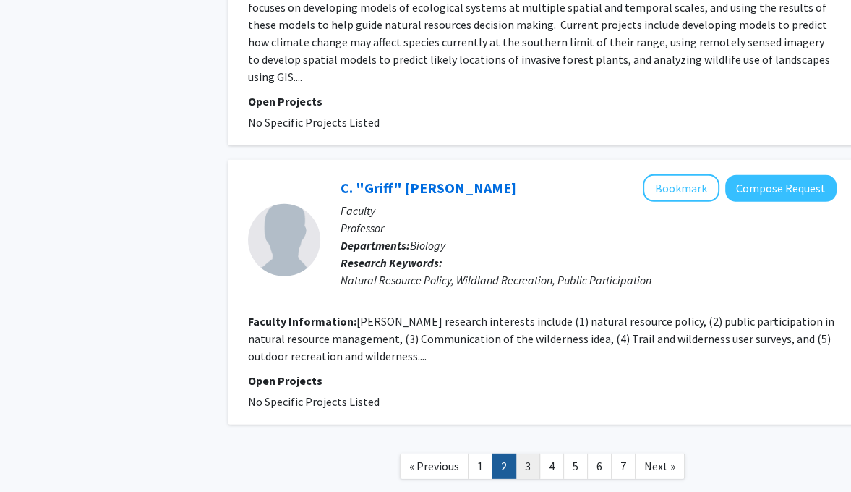
click at [529, 453] on link "3" at bounding box center [528, 465] width 25 height 25
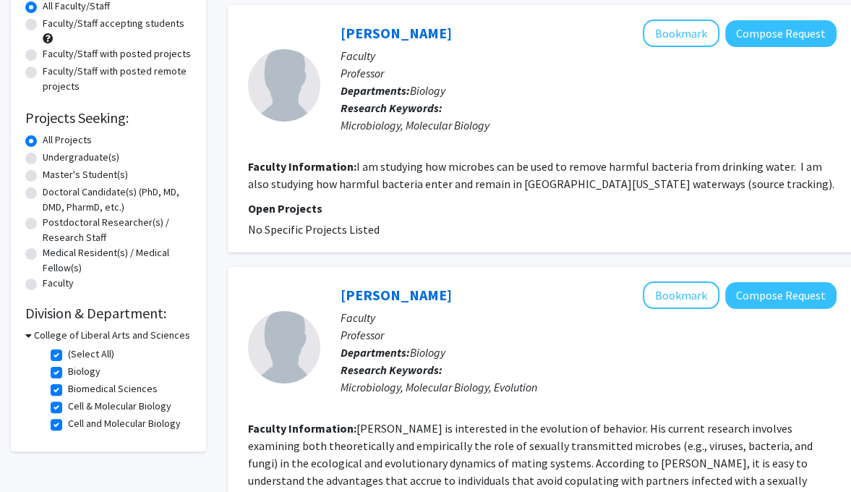
scroll to position [140, 0]
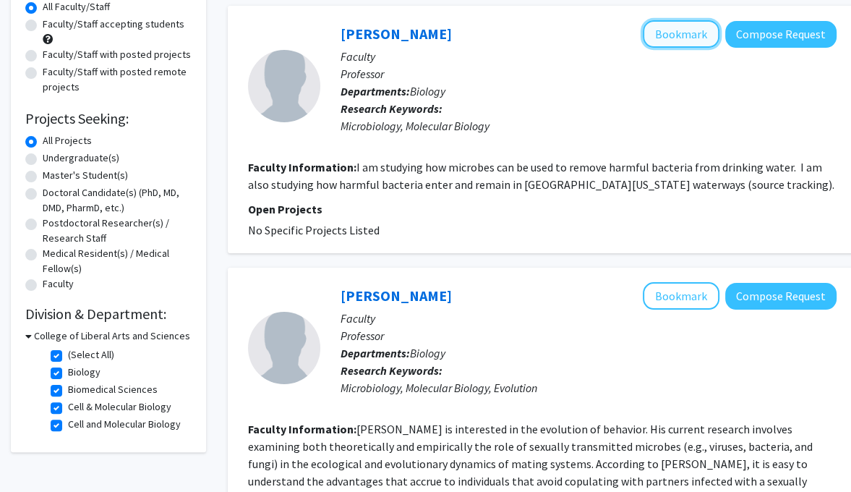
click at [688, 40] on button "Bookmark" at bounding box center [681, 33] width 77 height 27
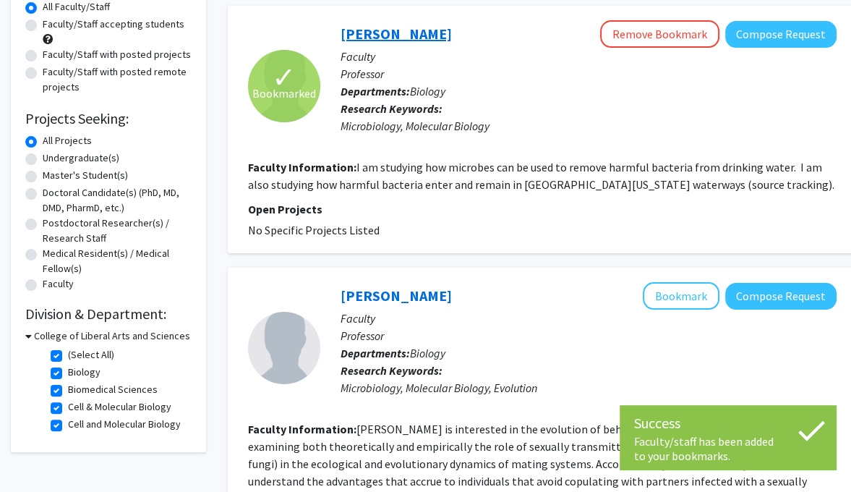
click at [411, 38] on link "[PERSON_NAME]" at bounding box center [396, 34] width 111 height 18
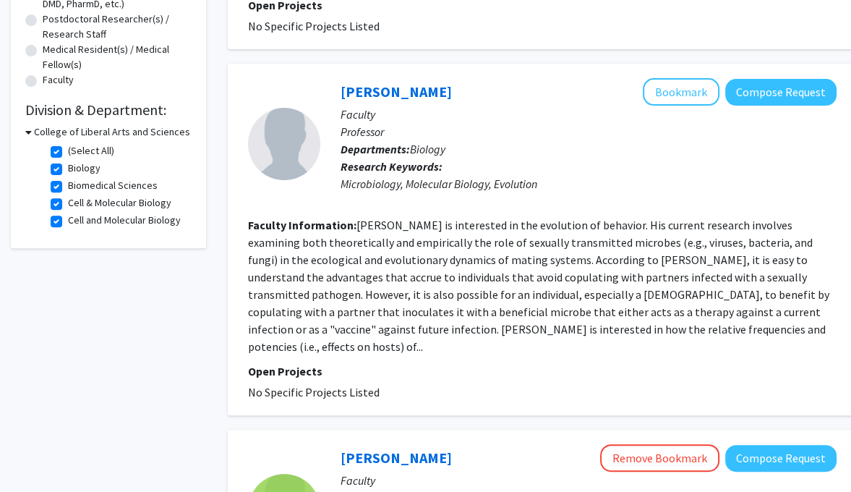
scroll to position [344, 0]
click at [670, 95] on button "Bookmark" at bounding box center [681, 91] width 77 height 27
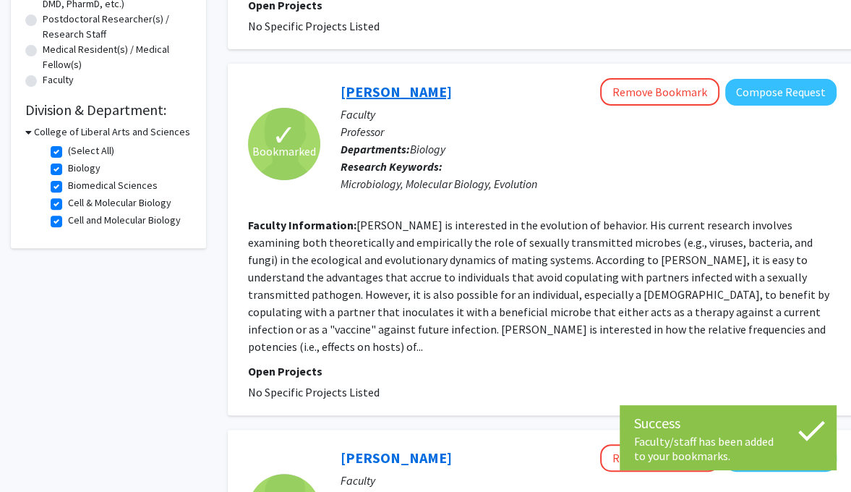
click at [424, 86] on link "[PERSON_NAME]" at bounding box center [396, 91] width 111 height 18
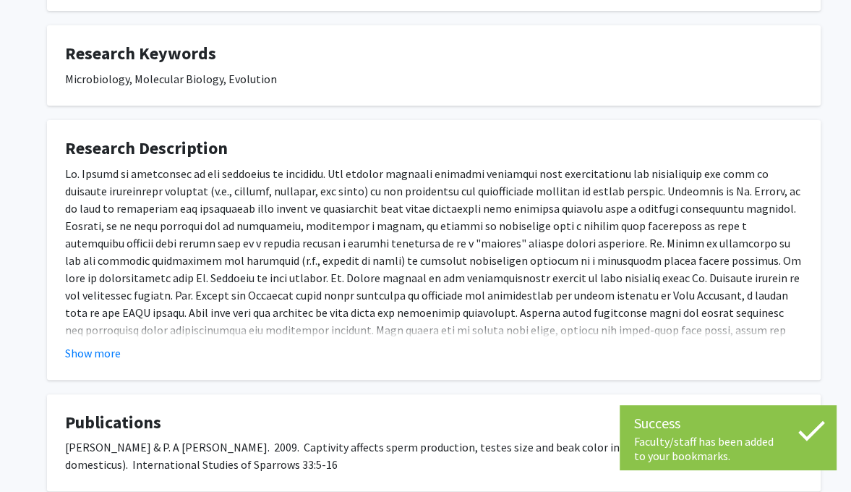
scroll to position [220, 0]
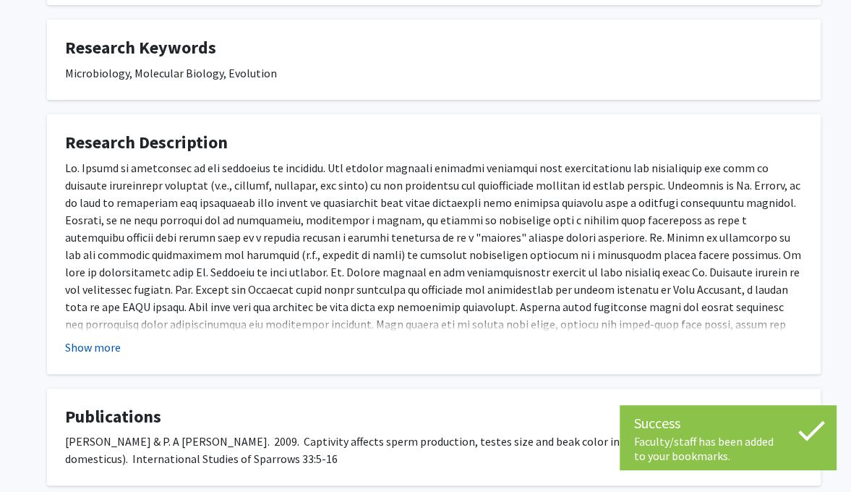
click at [119, 356] on button "Show more" at bounding box center [93, 346] width 56 height 17
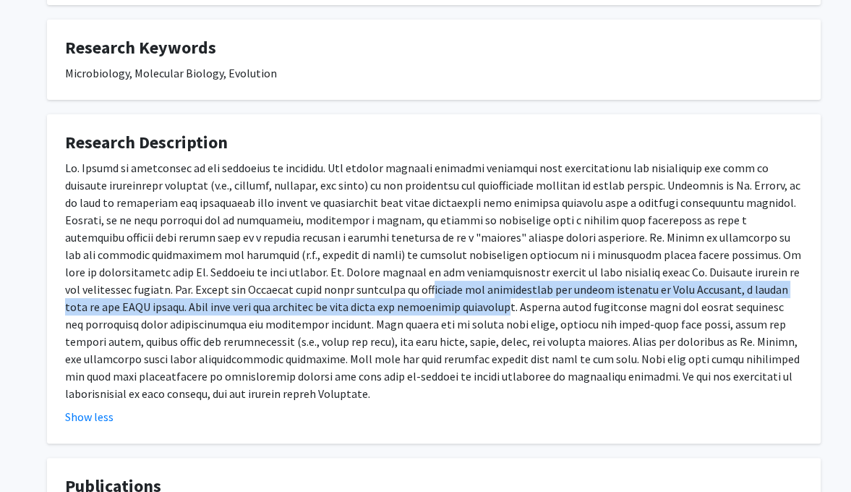
drag, startPoint x: 246, startPoint y: 317, endPoint x: 176, endPoint y: 301, distance: 71.4
click at [176, 301] on div at bounding box center [433, 280] width 737 height 243
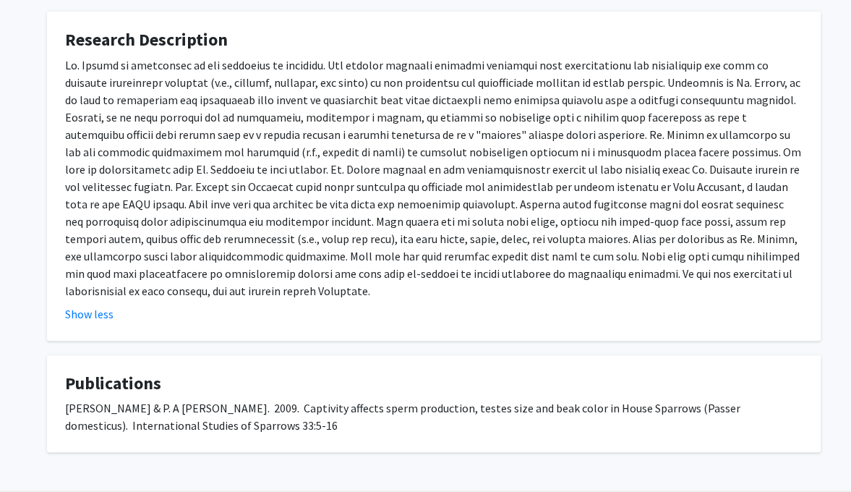
scroll to position [321, 0]
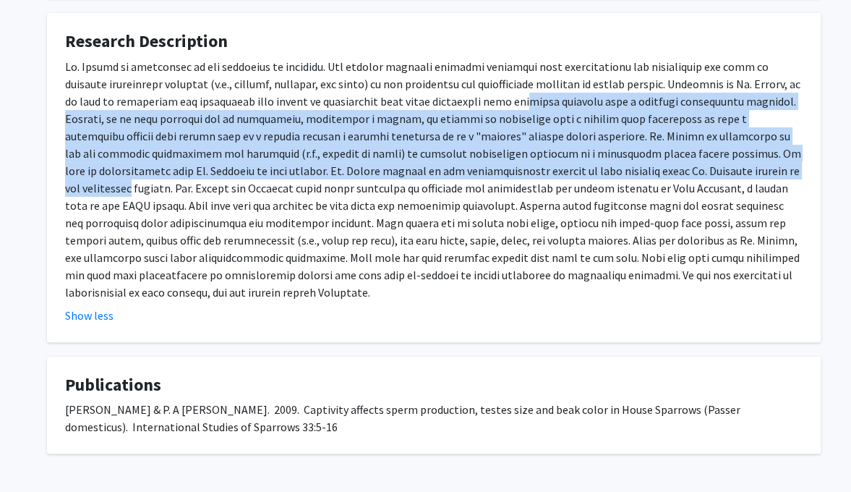
drag, startPoint x: 479, startPoint y: 115, endPoint x: 586, endPoint y: 179, distance: 124.9
click at [586, 179] on div at bounding box center [433, 179] width 737 height 243
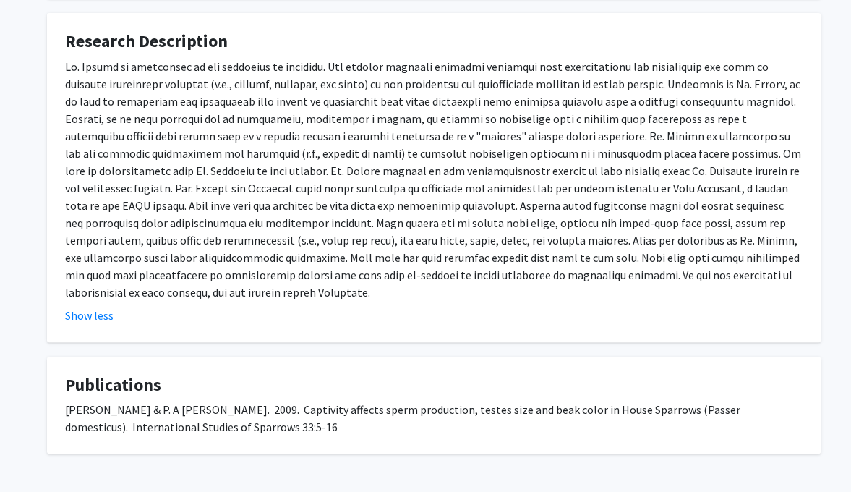
click at [552, 208] on div at bounding box center [433, 179] width 737 height 243
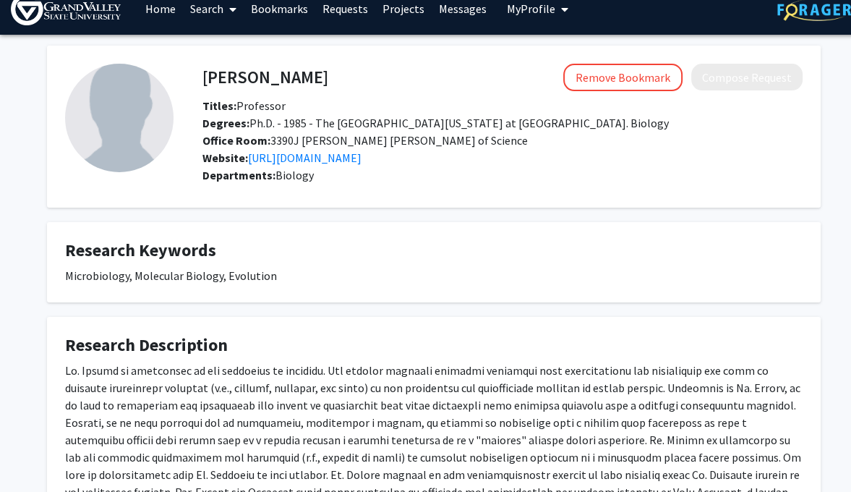
scroll to position [0, 0]
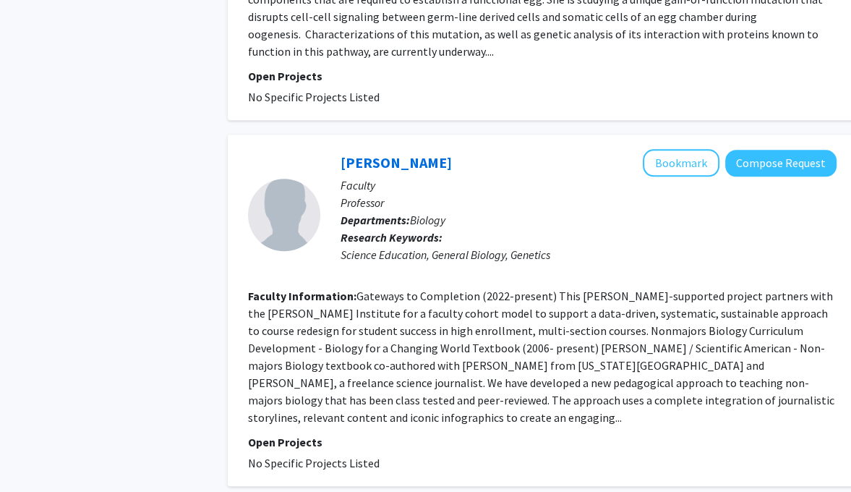
scroll to position [992, 0]
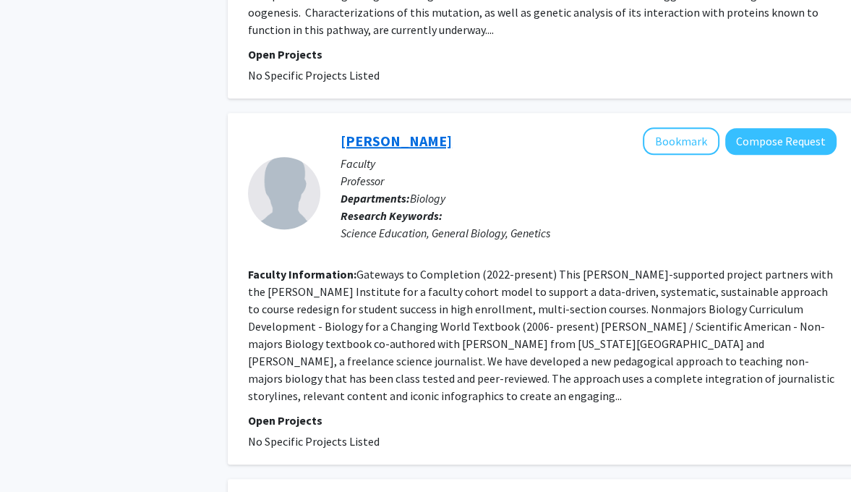
click at [396, 132] on link "[PERSON_NAME]" at bounding box center [396, 141] width 111 height 18
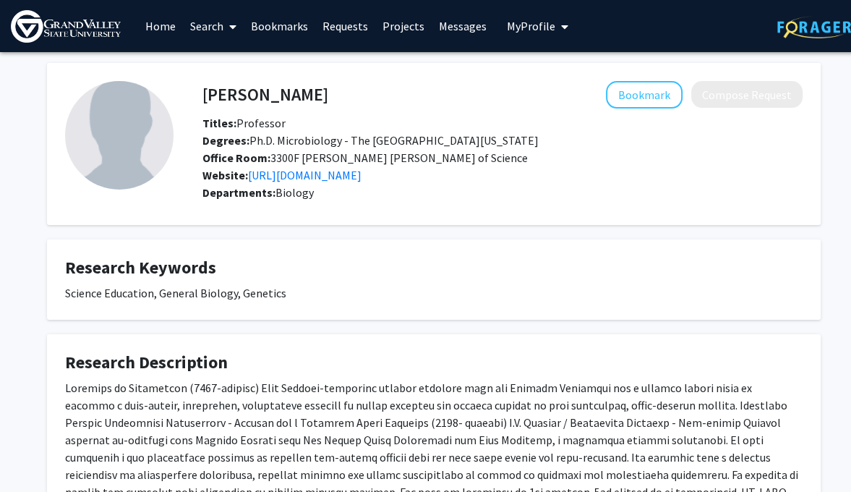
scroll to position [260, 0]
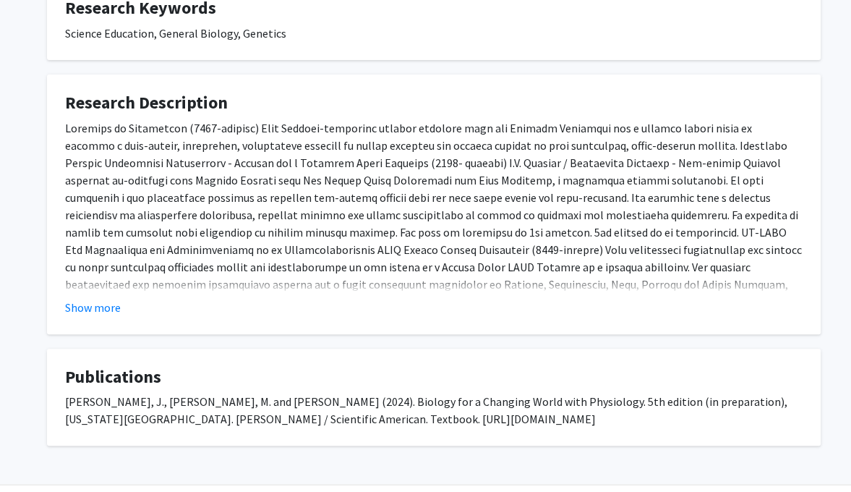
click at [348, 316] on div "Show more" at bounding box center [433, 307] width 737 height 17
click at [74, 316] on button "Show more" at bounding box center [93, 307] width 56 height 17
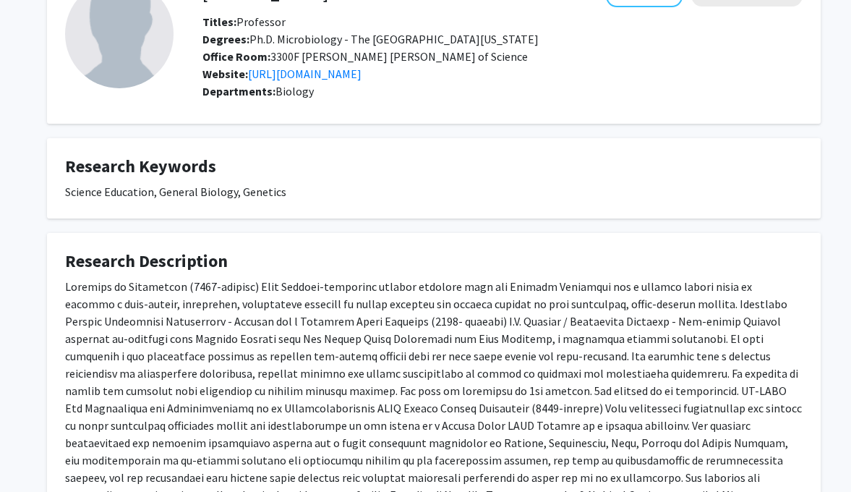
scroll to position [0, 0]
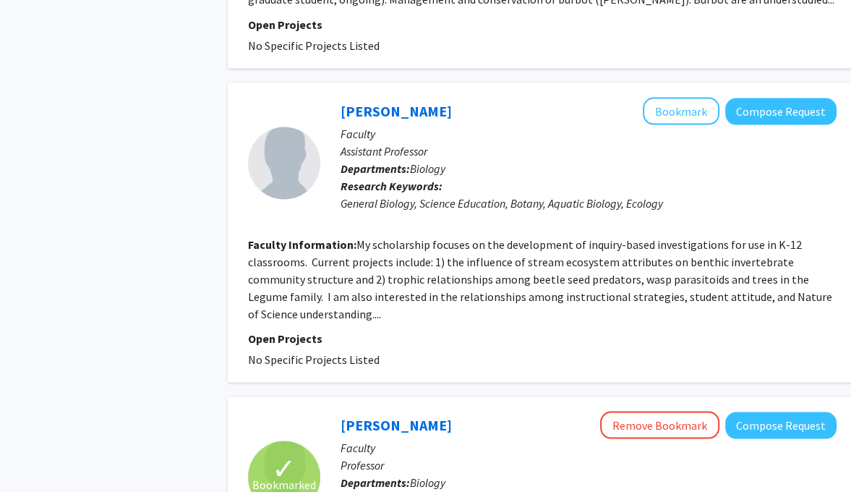
scroll to position [2446, 0]
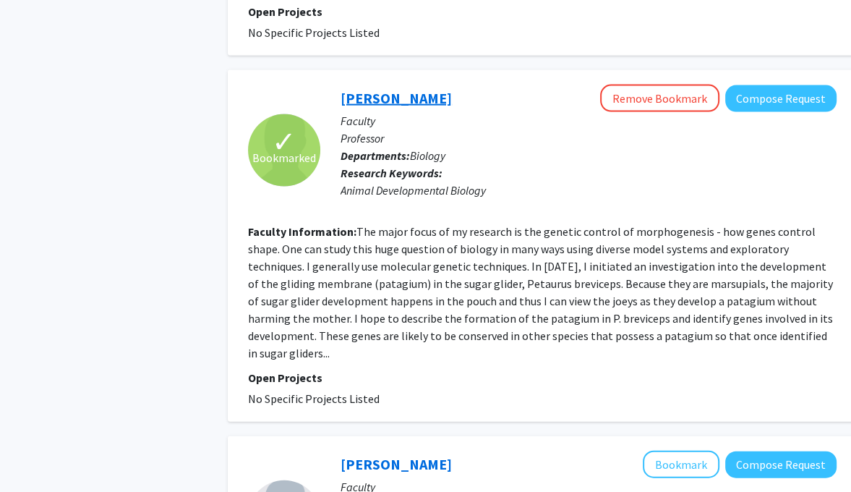
click at [388, 89] on link "[PERSON_NAME]" at bounding box center [396, 98] width 111 height 18
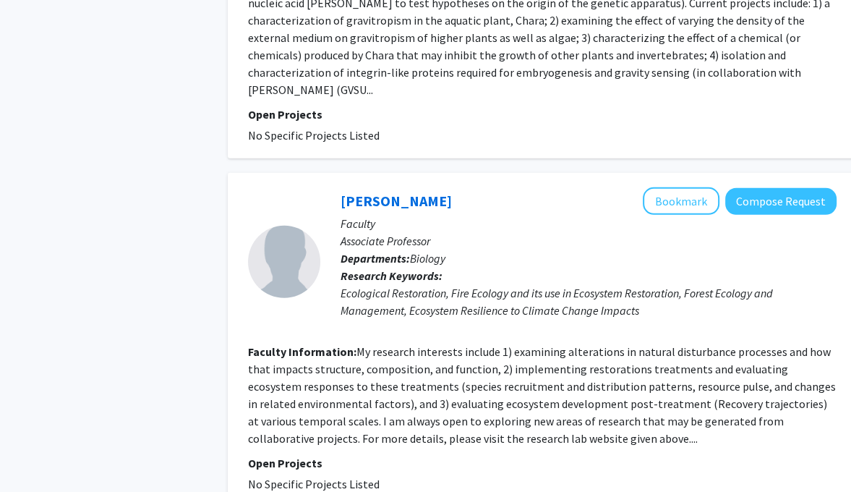
scroll to position [3094, 0]
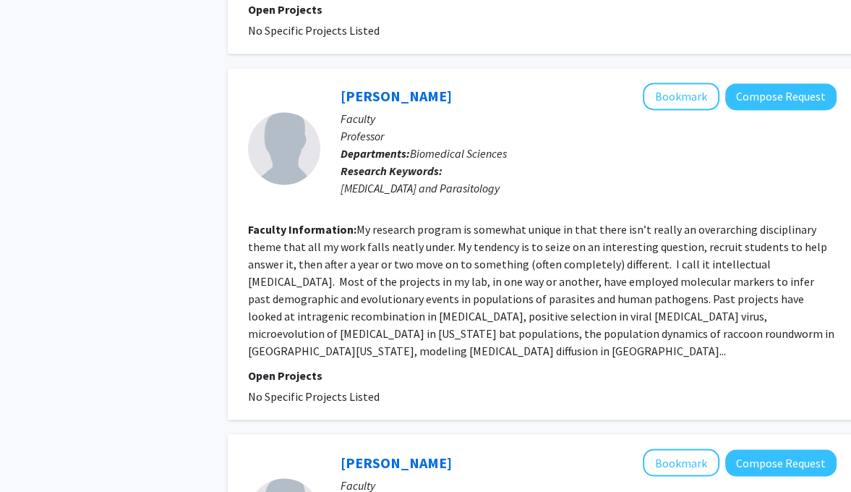
scroll to position [1695, 0]
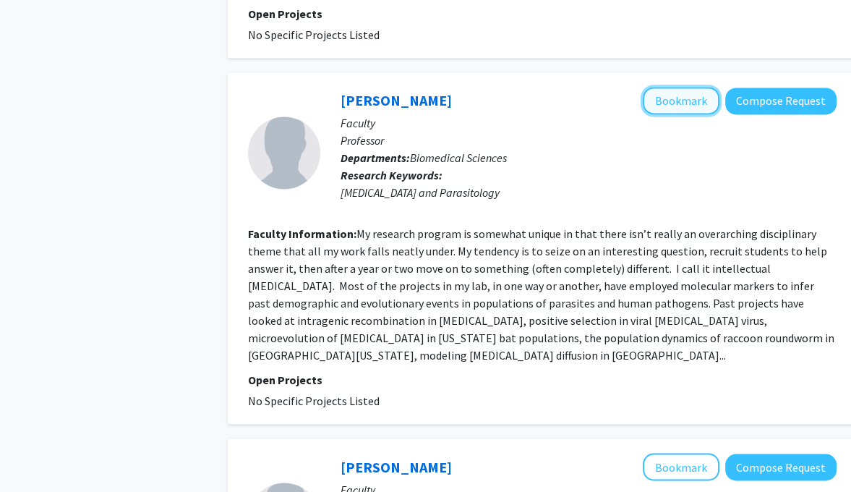
click at [672, 87] on button "Bookmark" at bounding box center [681, 100] width 77 height 27
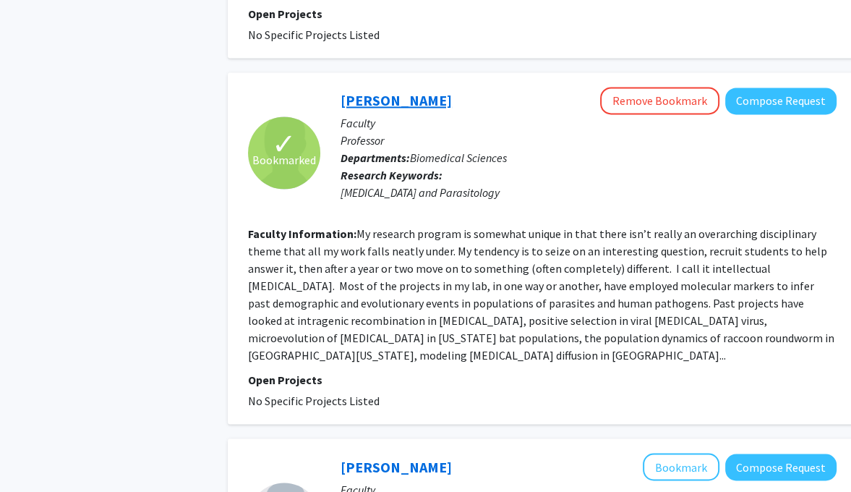
click at [370, 91] on link "[PERSON_NAME]" at bounding box center [396, 100] width 111 height 18
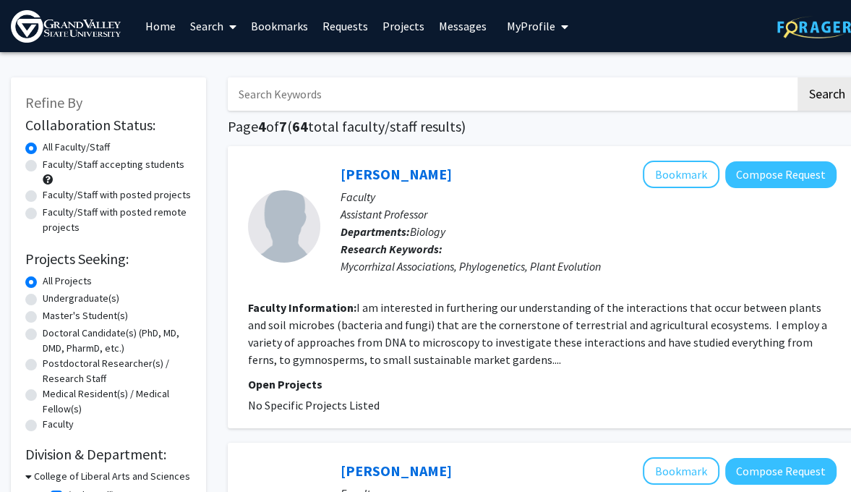
click at [101, 161] on label "Faculty/Staff accepting students" at bounding box center [114, 164] width 142 height 15
click at [52, 161] on input "Faculty/Staff accepting students" at bounding box center [47, 161] width 9 height 9
radio input "true"
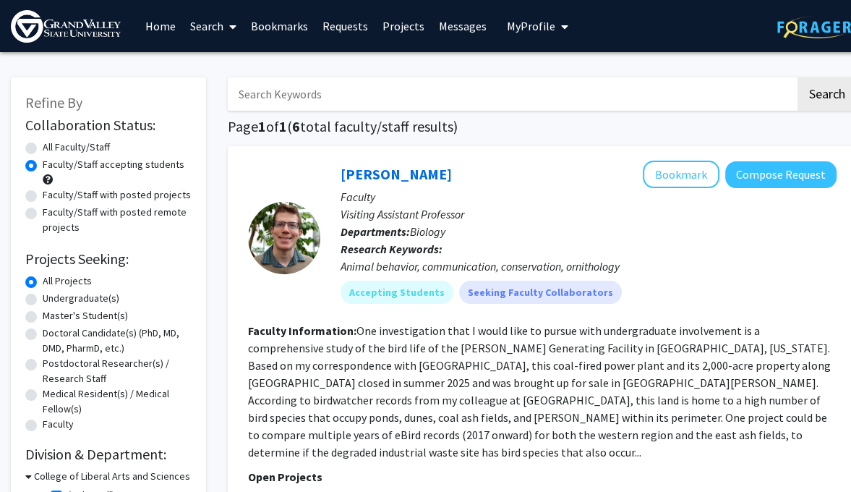
click at [148, 197] on label "Faculty/Staff with posted projects" at bounding box center [117, 194] width 148 height 15
click at [52, 197] on input "Faculty/Staff with posted projects" at bounding box center [47, 191] width 9 height 9
radio input "true"
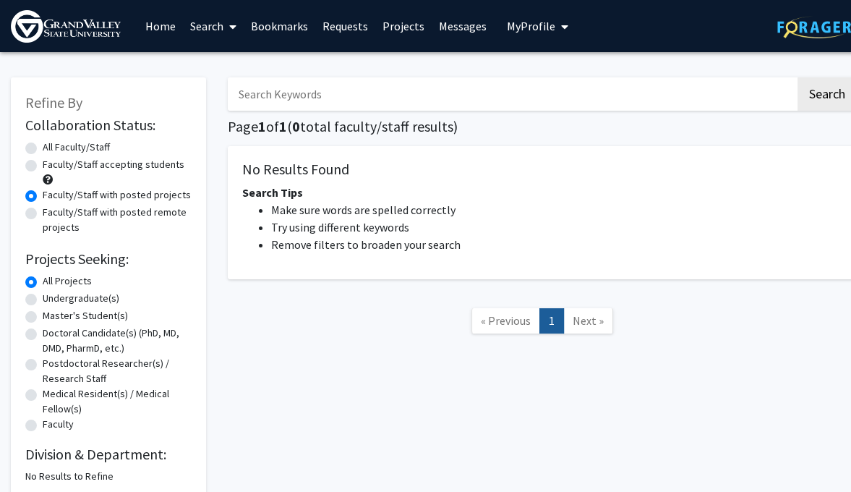
click at [147, 169] on label "Faculty/Staff accepting students" at bounding box center [114, 164] width 142 height 15
click at [52, 166] on input "Faculty/Staff accepting students" at bounding box center [47, 161] width 9 height 9
radio input "true"
